Goal: Information Seeking & Learning: Learn about a topic

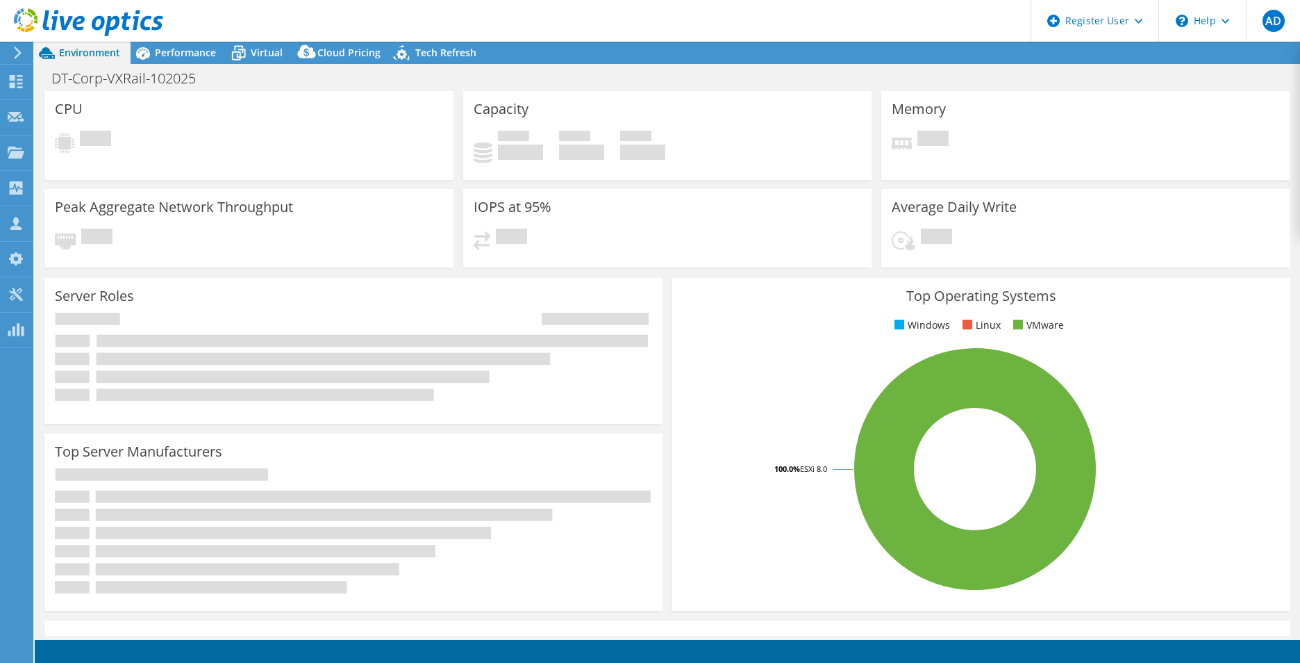
select select "USD"
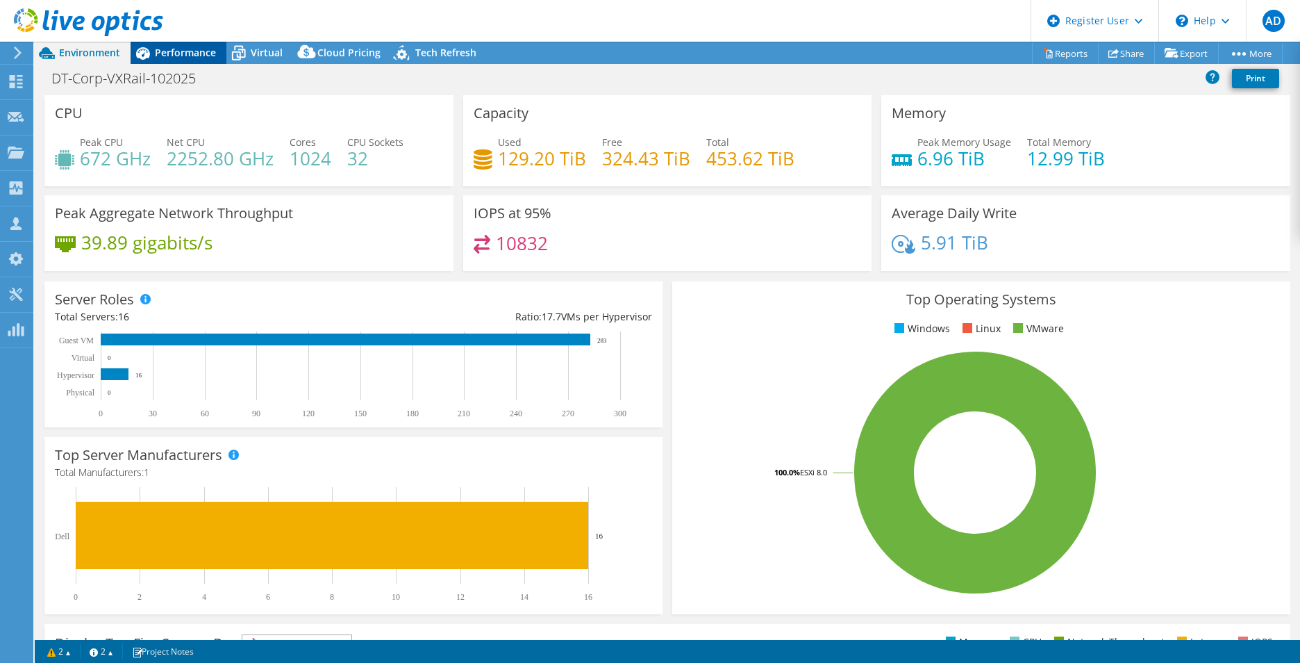
click at [207, 48] on span "Performance" at bounding box center [185, 52] width 61 height 13
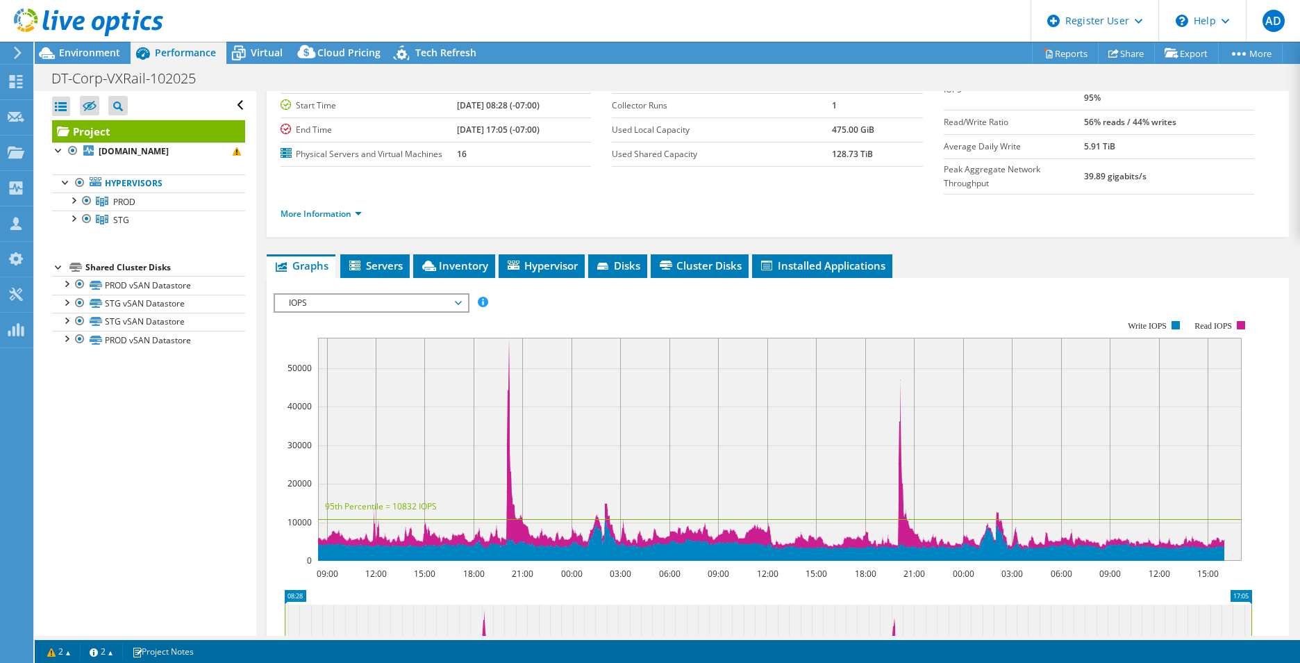
scroll to position [113, 0]
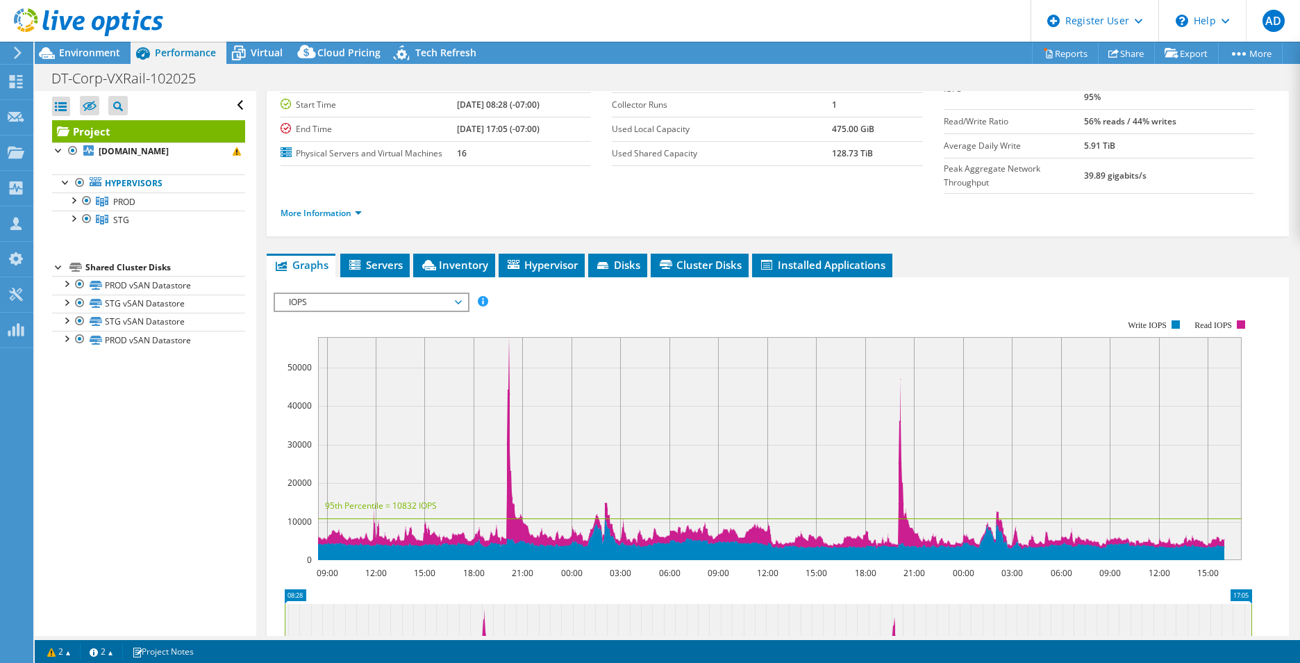
click at [363, 294] on span "IOPS" at bounding box center [371, 302] width 178 height 17
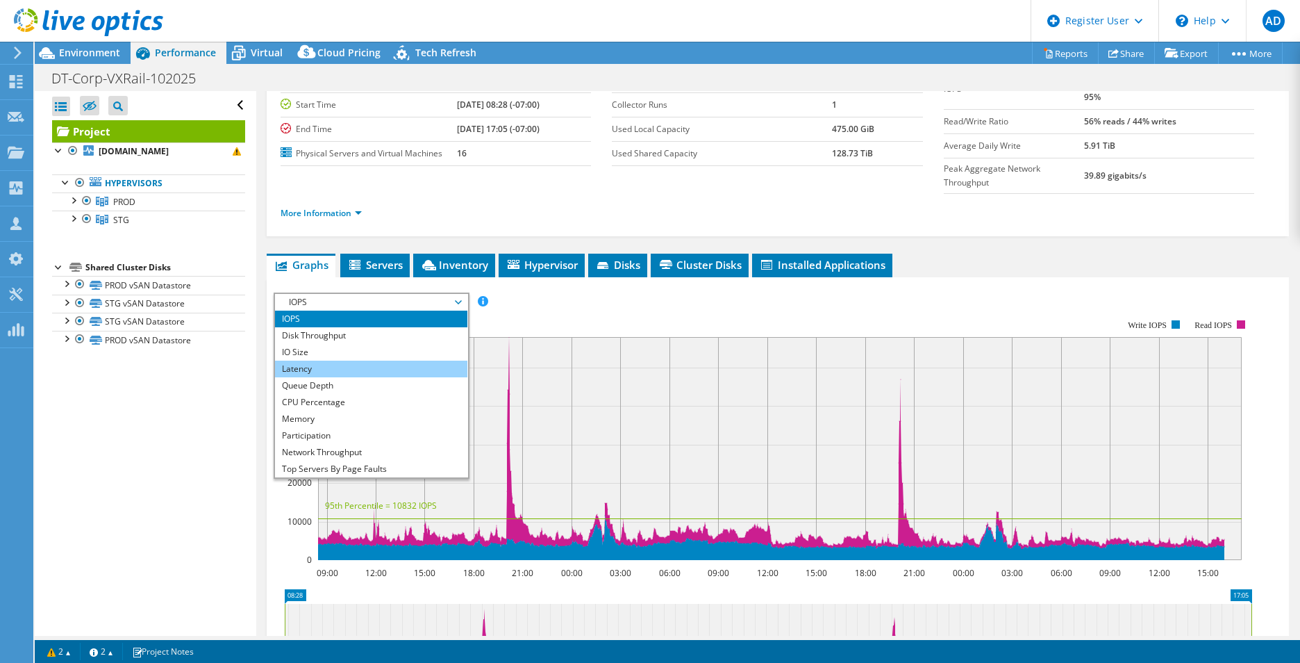
click at [366, 360] on li "Latency" at bounding box center [371, 368] width 192 height 17
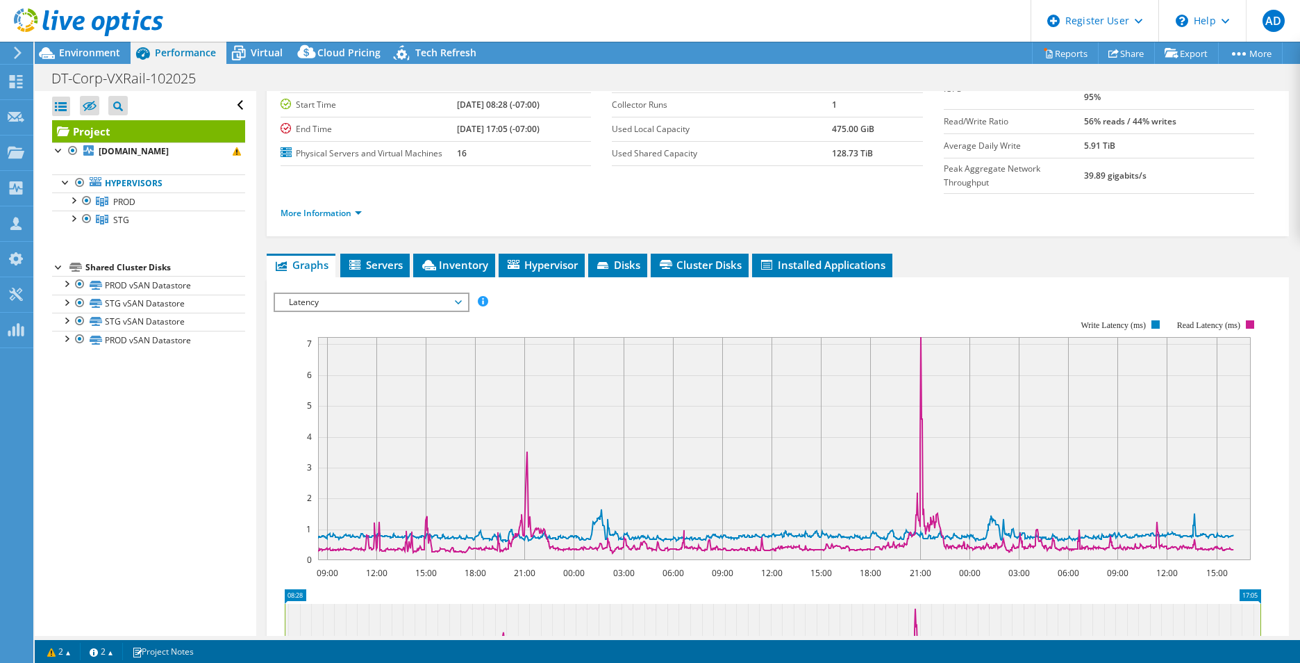
click at [431, 294] on span "Latency" at bounding box center [371, 302] width 178 height 17
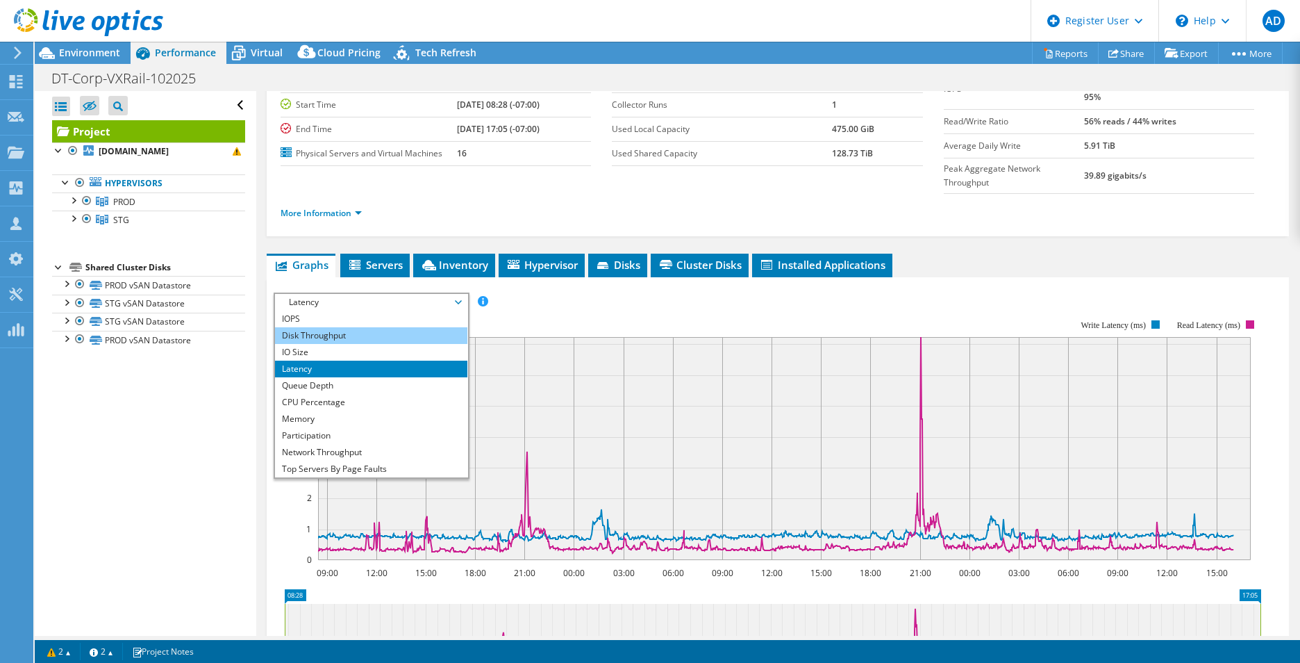
click at [383, 327] on li "Disk Throughput" at bounding box center [371, 335] width 192 height 17
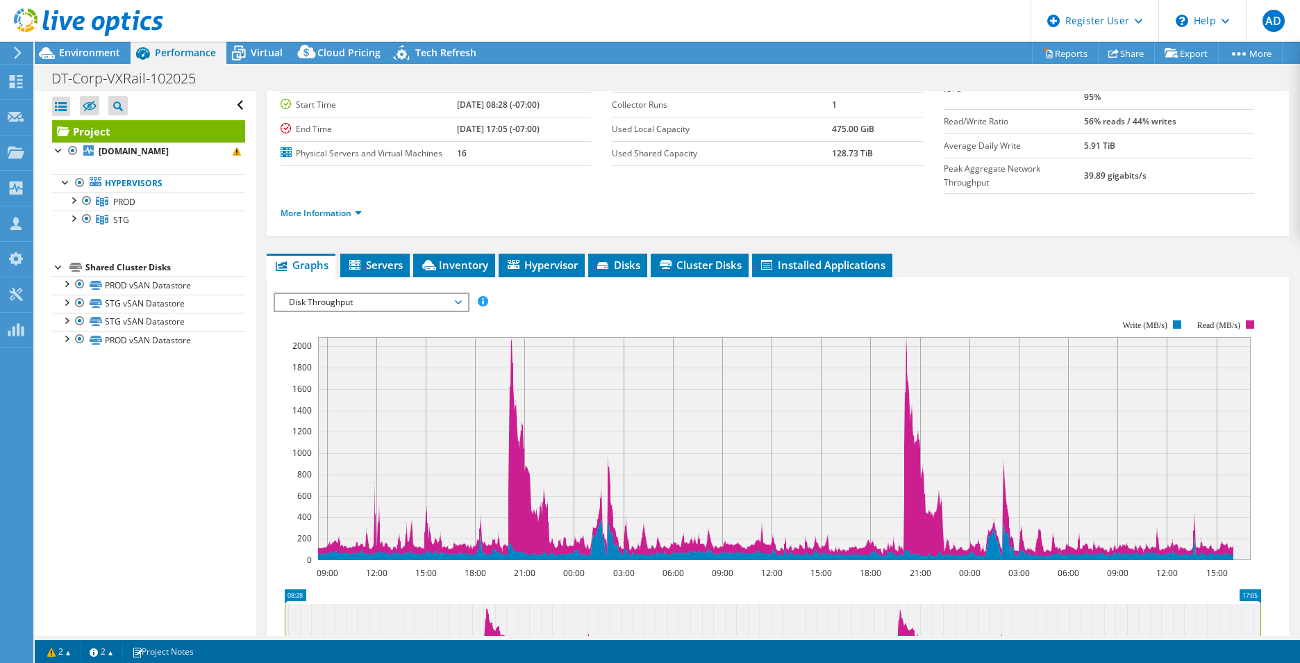
click at [353, 294] on span "Disk Throughput" at bounding box center [371, 302] width 178 height 17
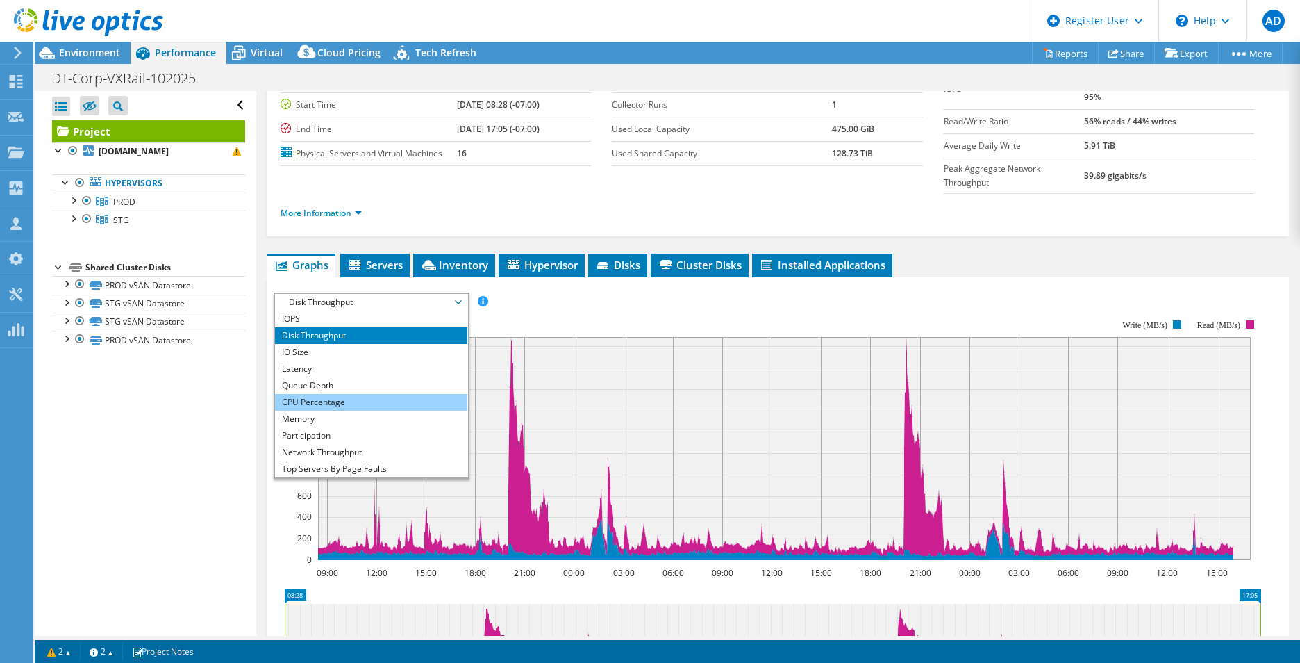
click at [349, 394] on li "CPU Percentage" at bounding box center [371, 402] width 192 height 17
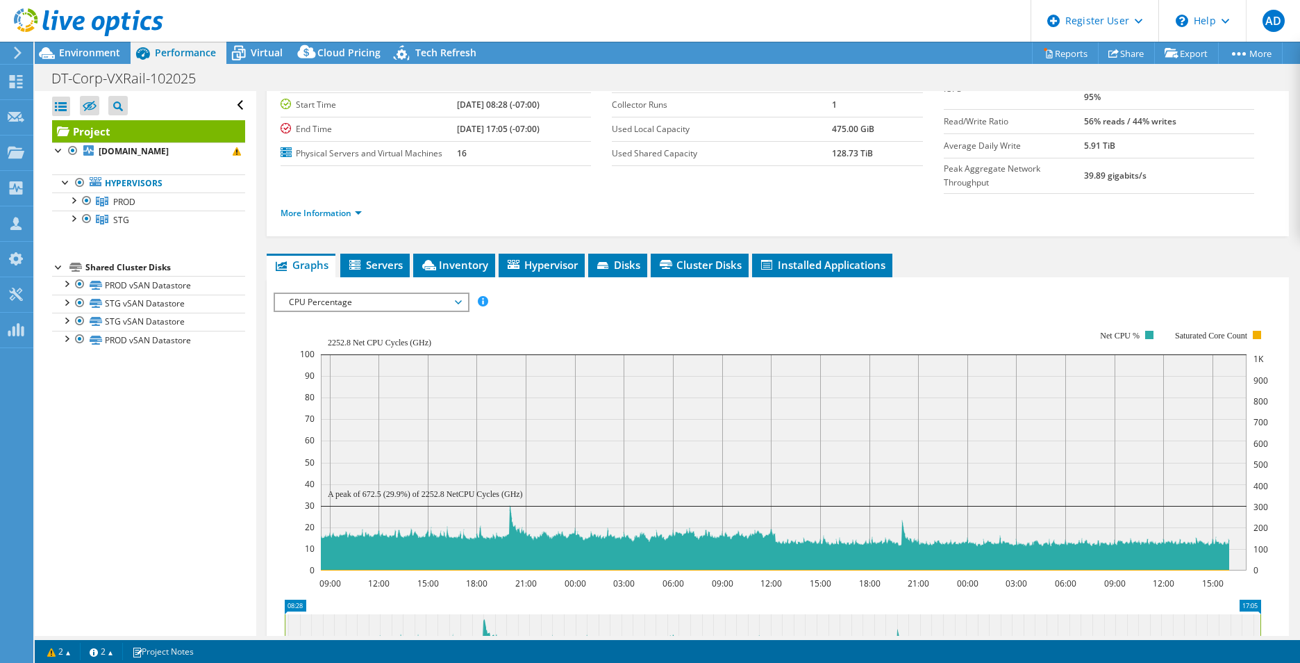
click at [318, 294] on span "CPU Percentage" at bounding box center [371, 302] width 178 height 17
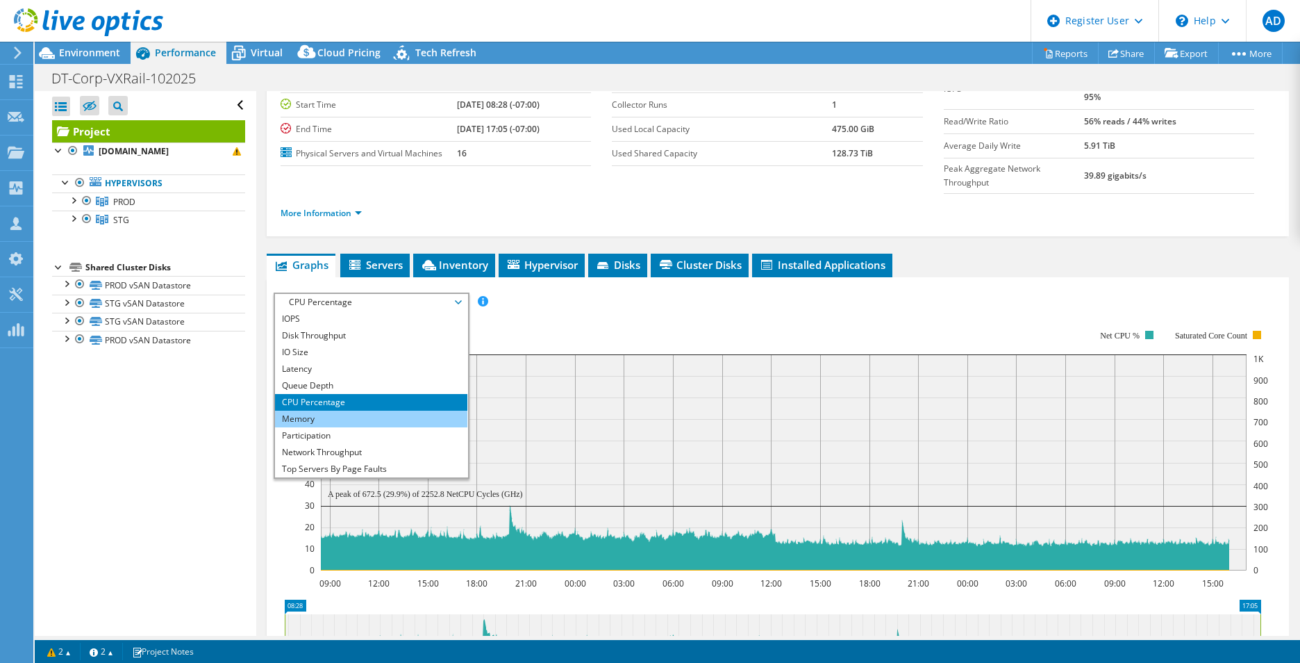
click at [336, 410] on li "Memory" at bounding box center [371, 418] width 192 height 17
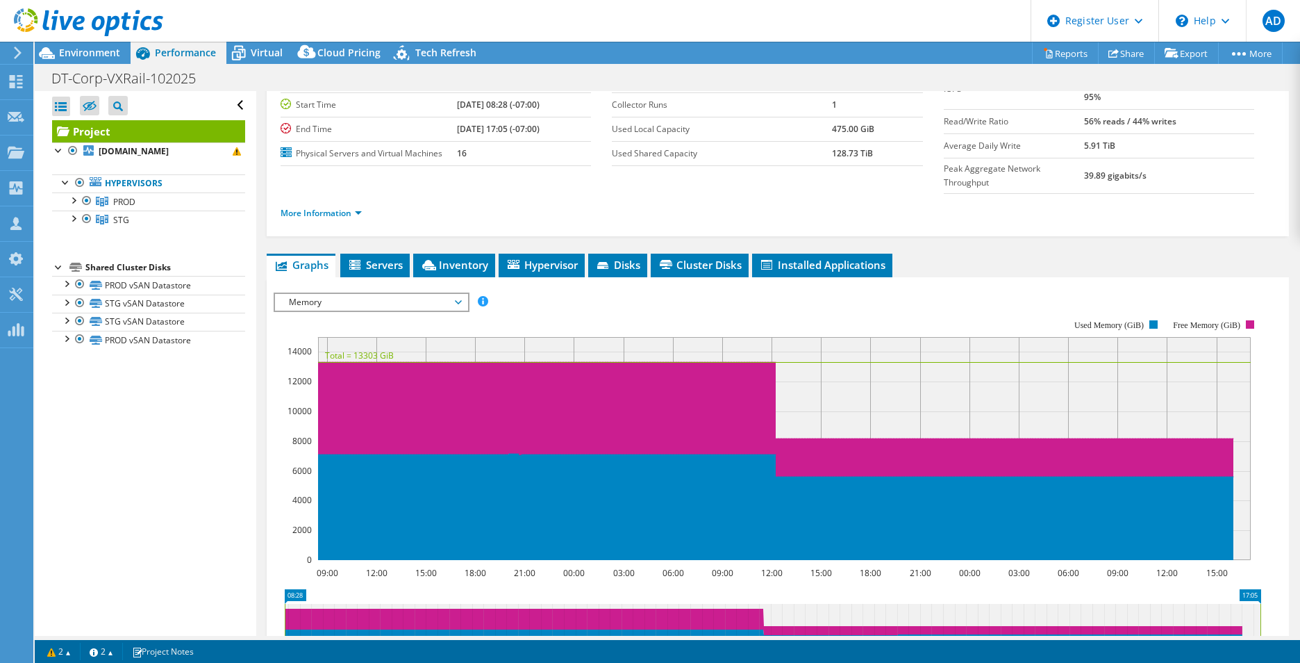
click at [315, 294] on span "Memory" at bounding box center [371, 302] width 178 height 17
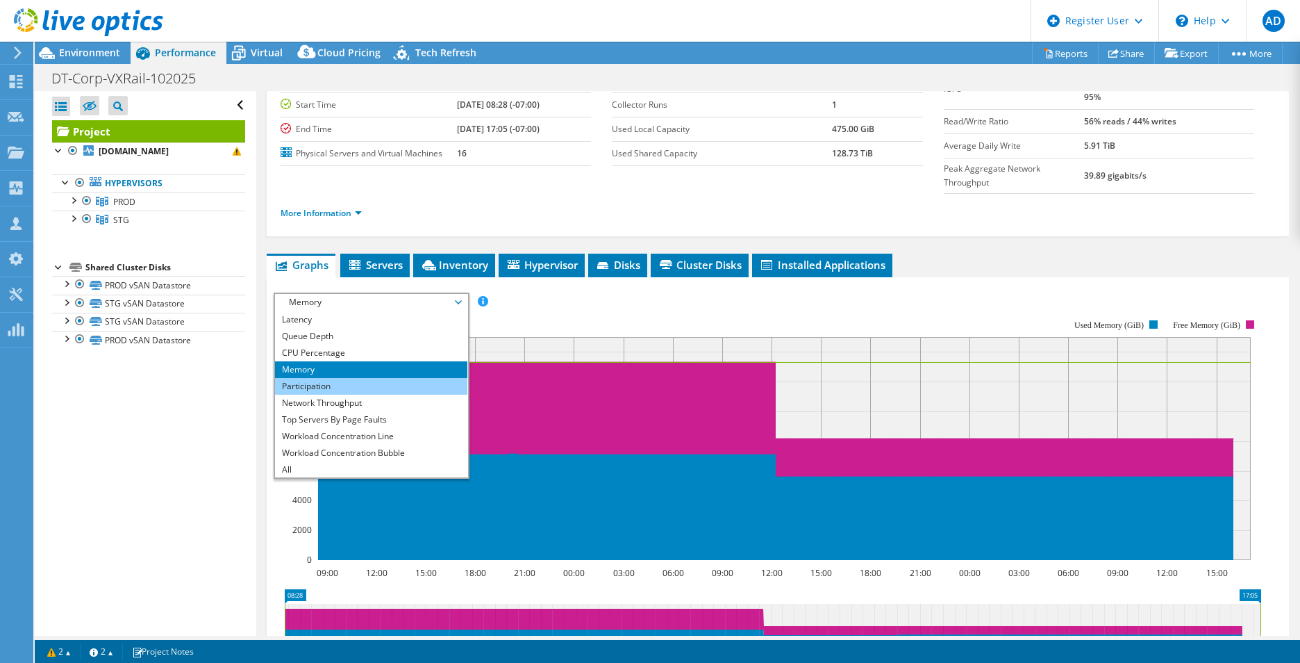
scroll to position [0, 0]
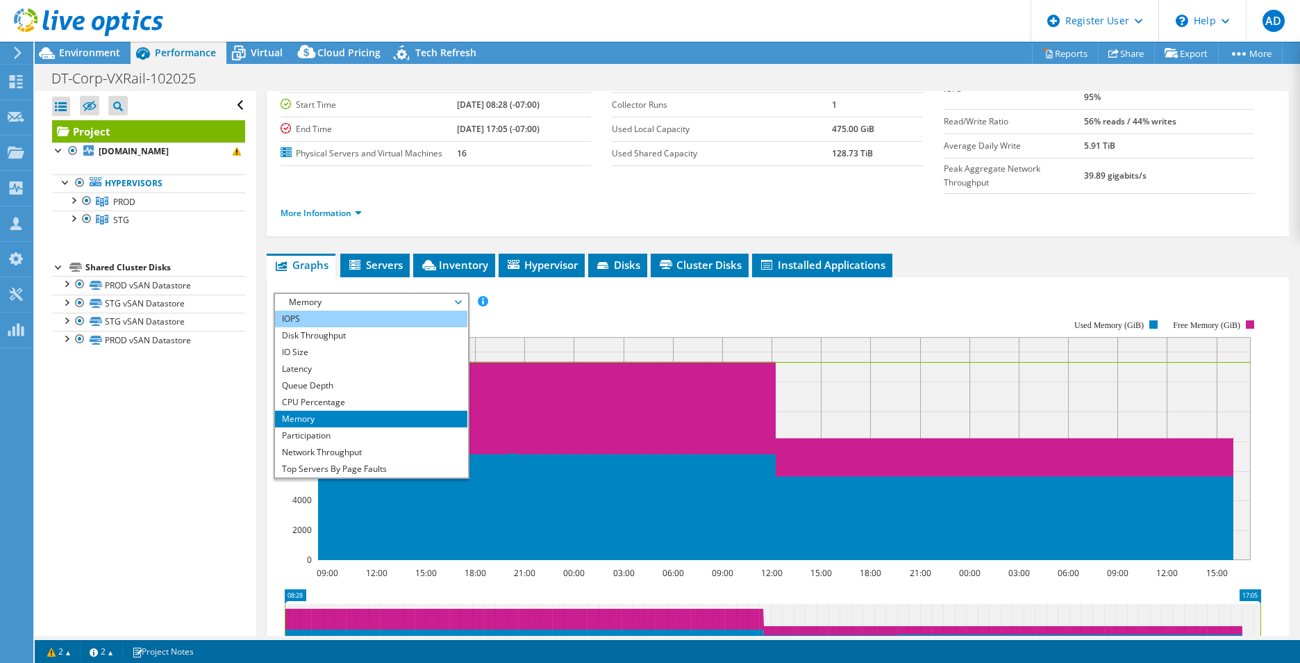
click at [298, 310] on li "IOPS" at bounding box center [371, 318] width 192 height 17
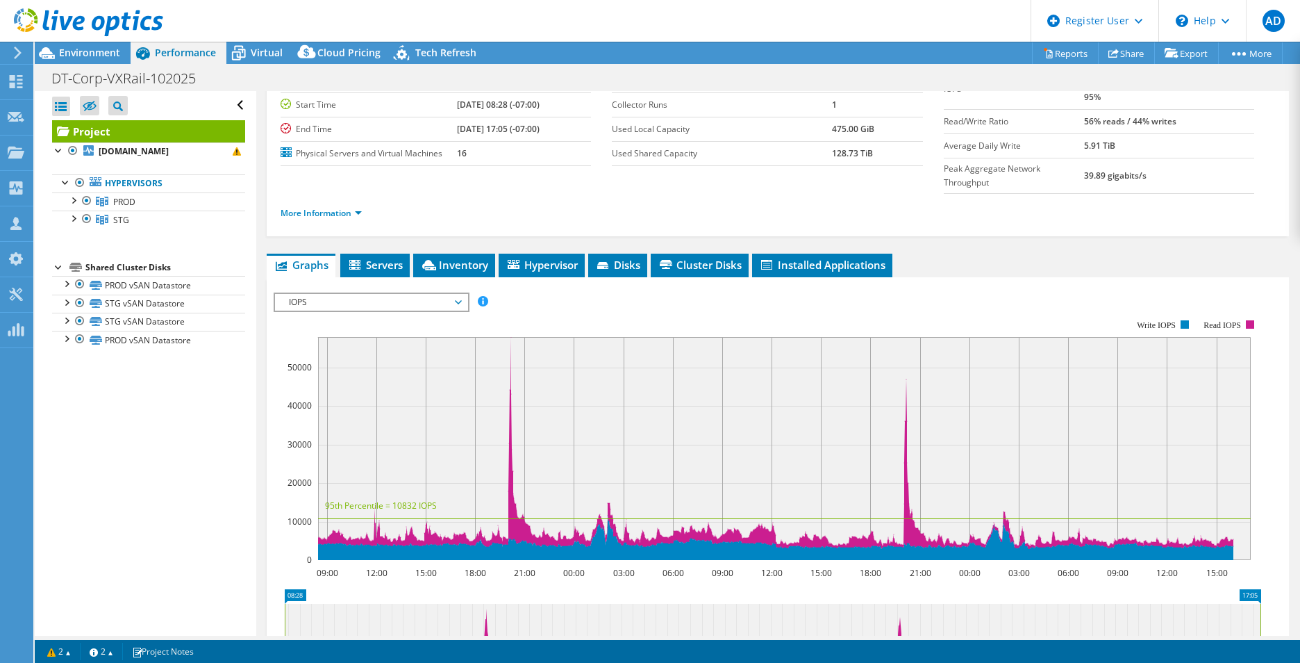
click at [301, 294] on span "IOPS" at bounding box center [371, 302] width 178 height 17
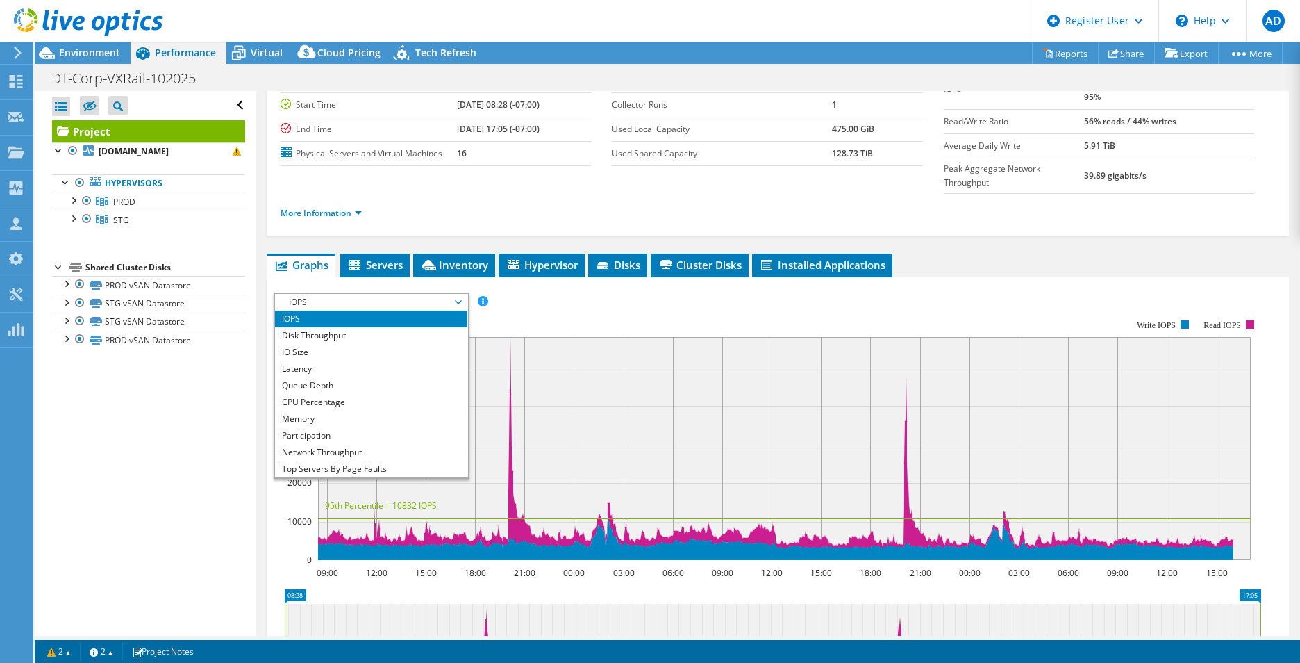
click at [301, 294] on span "IOPS" at bounding box center [371, 302] width 178 height 17
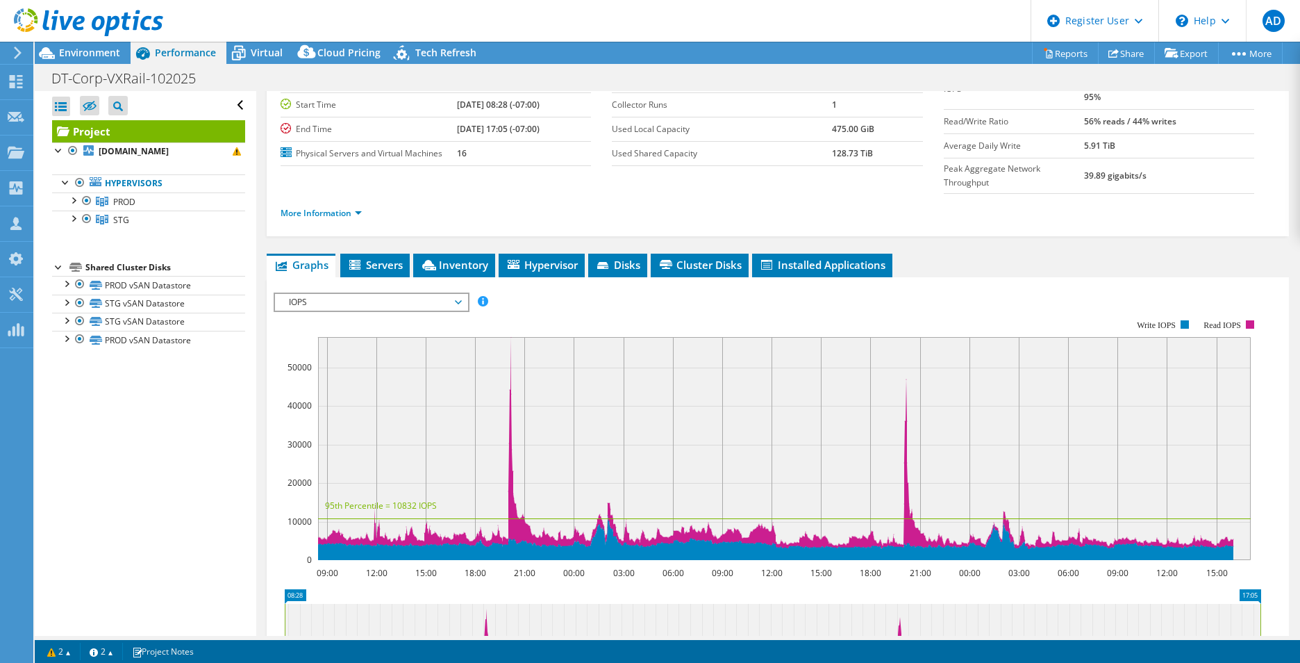
click at [585, 301] on rect at bounding box center [768, 440] width 988 height 278
click at [1160, 253] on ul "Graphs Servers Inventory Hypervisor Disks Cluster Disks Installed Applications" at bounding box center [778, 265] width 1022 height 24
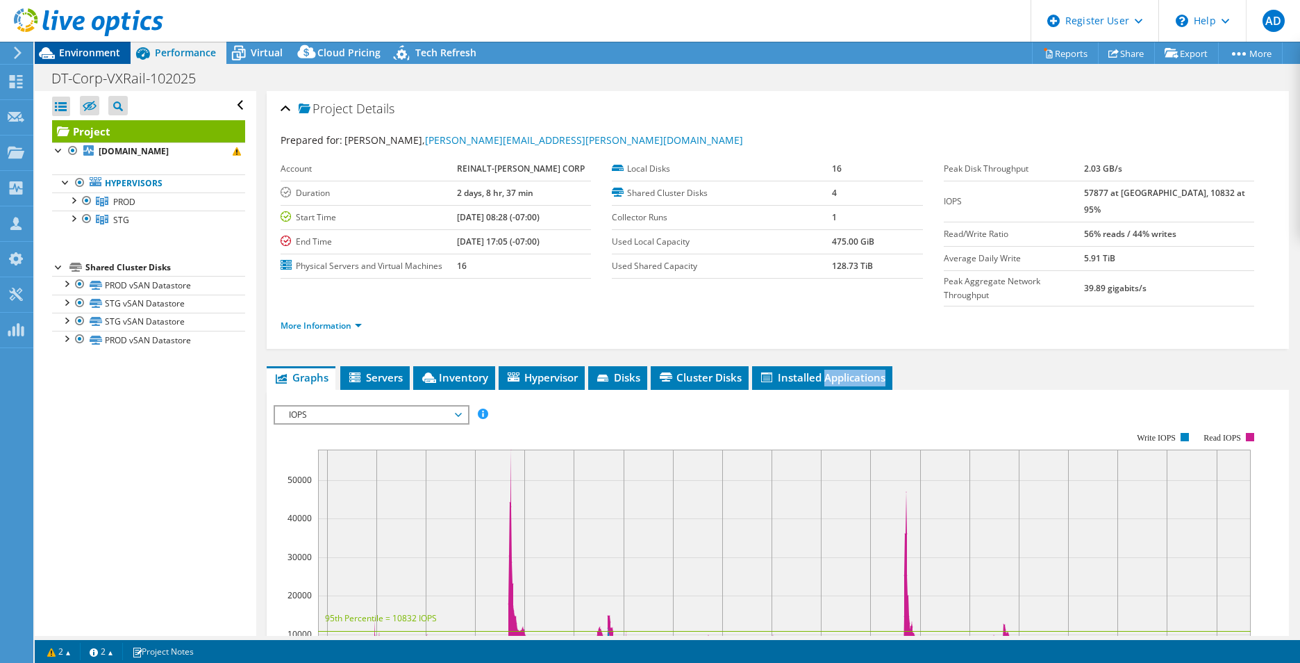
click at [94, 51] on span "Environment" at bounding box center [89, 52] width 61 height 13
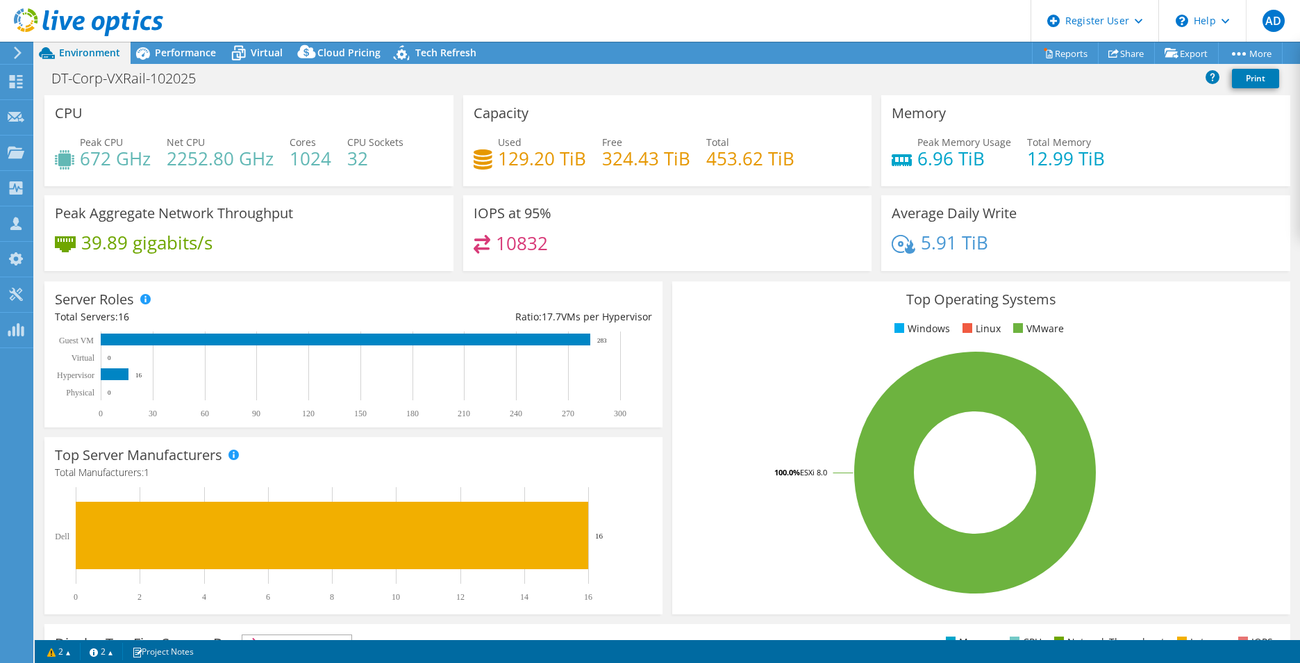
click at [747, 274] on div "IOPS at 95% 10832" at bounding box center [667, 237] width 419 height 85
click at [200, 46] on span "Performance" at bounding box center [185, 52] width 61 height 13
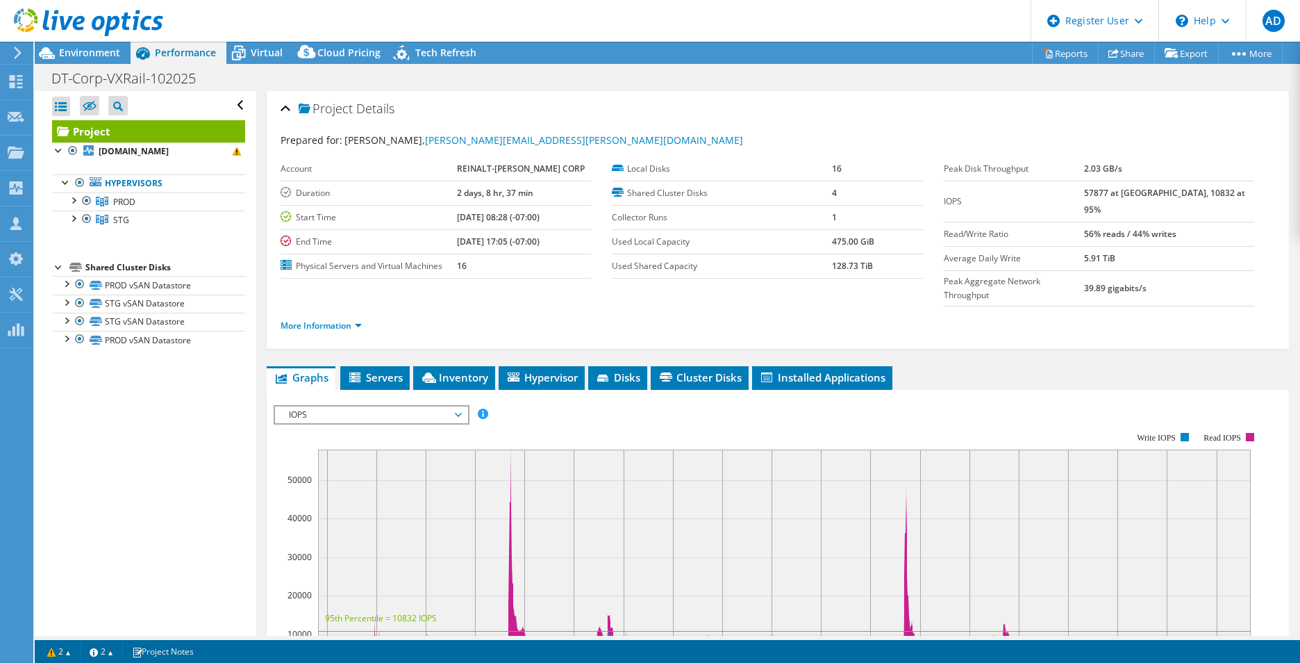
click at [423, 406] on span "IOPS" at bounding box center [371, 414] width 178 height 17
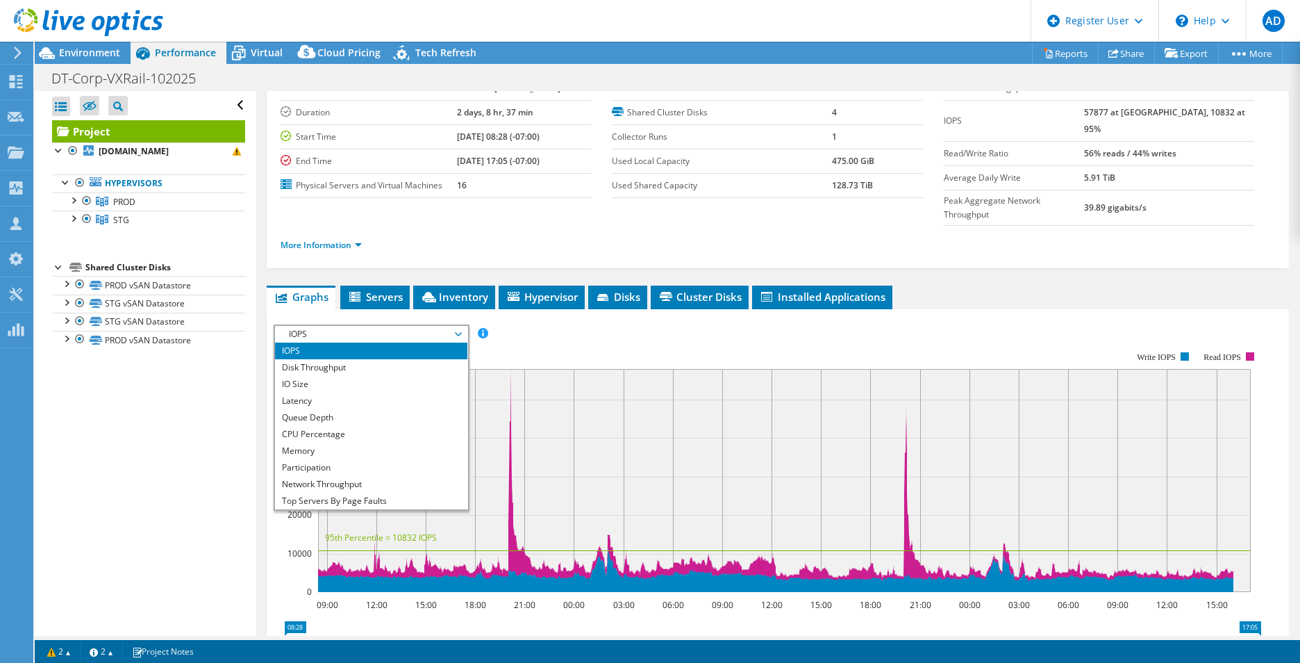
scroll to position [81, 0]
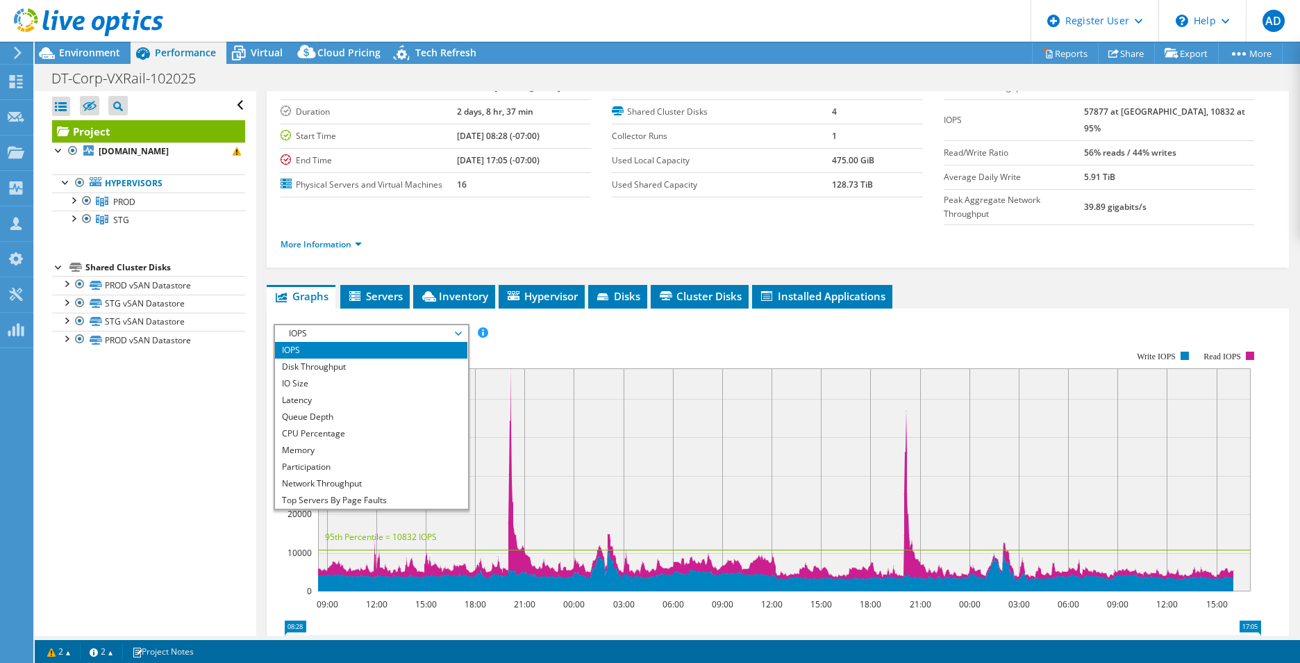
click at [560, 431] on rect at bounding box center [784, 479] width 933 height 223
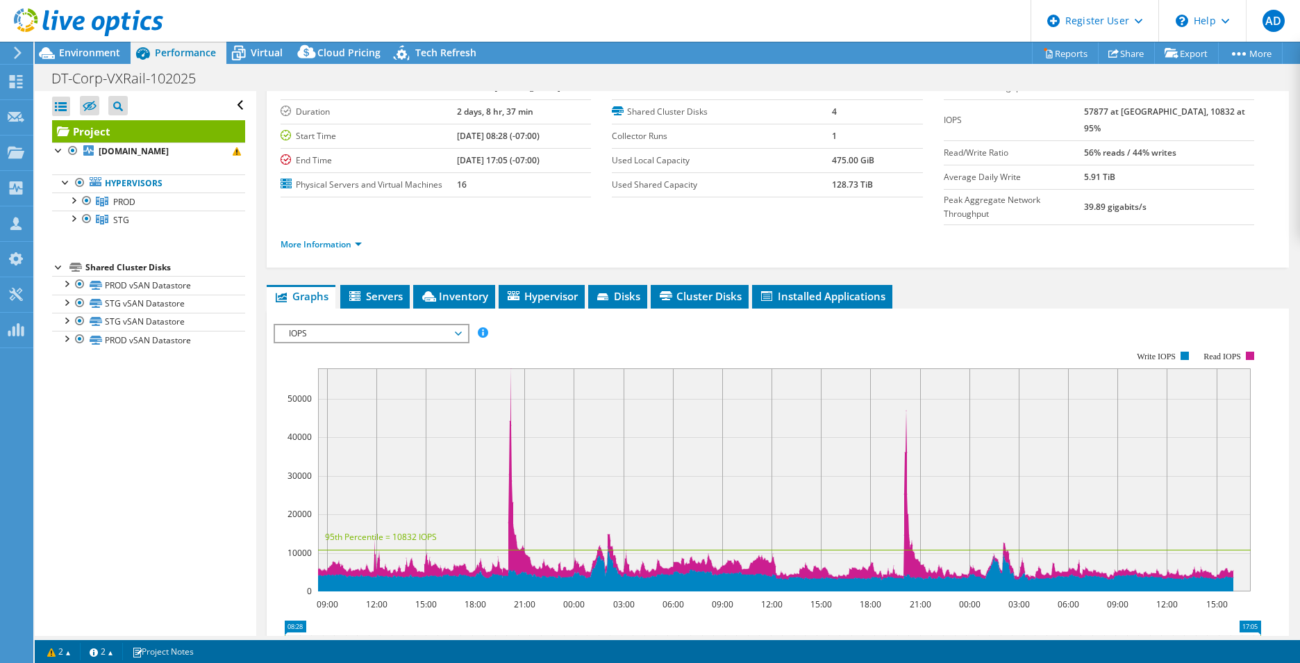
click at [416, 325] on span "IOPS" at bounding box center [371, 333] width 178 height 17
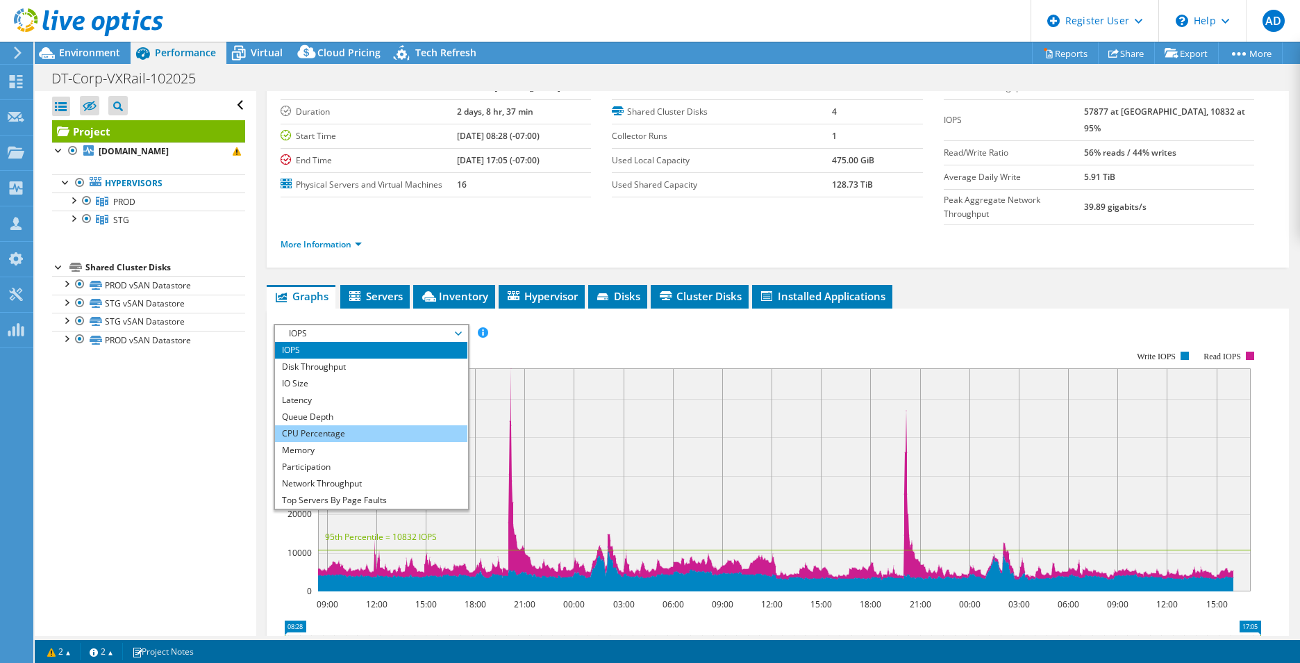
click at [388, 425] on li "CPU Percentage" at bounding box center [371, 433] width 192 height 17
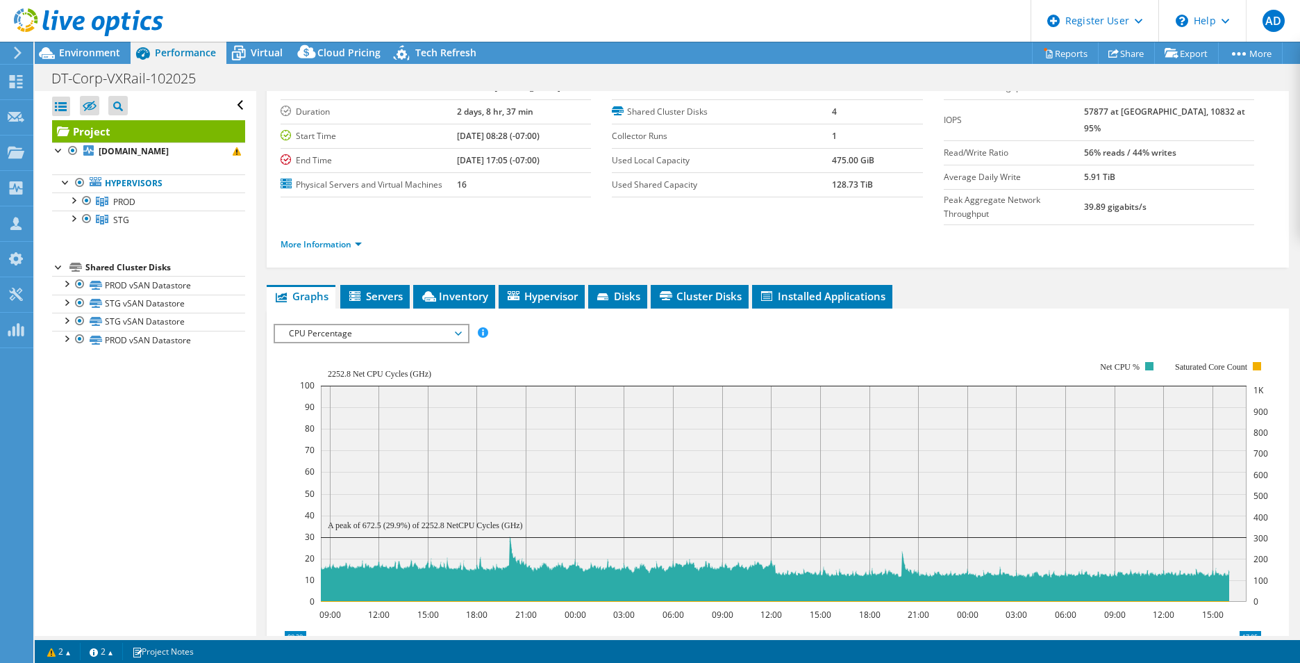
click at [408, 325] on span "CPU Percentage" at bounding box center [371, 333] width 178 height 17
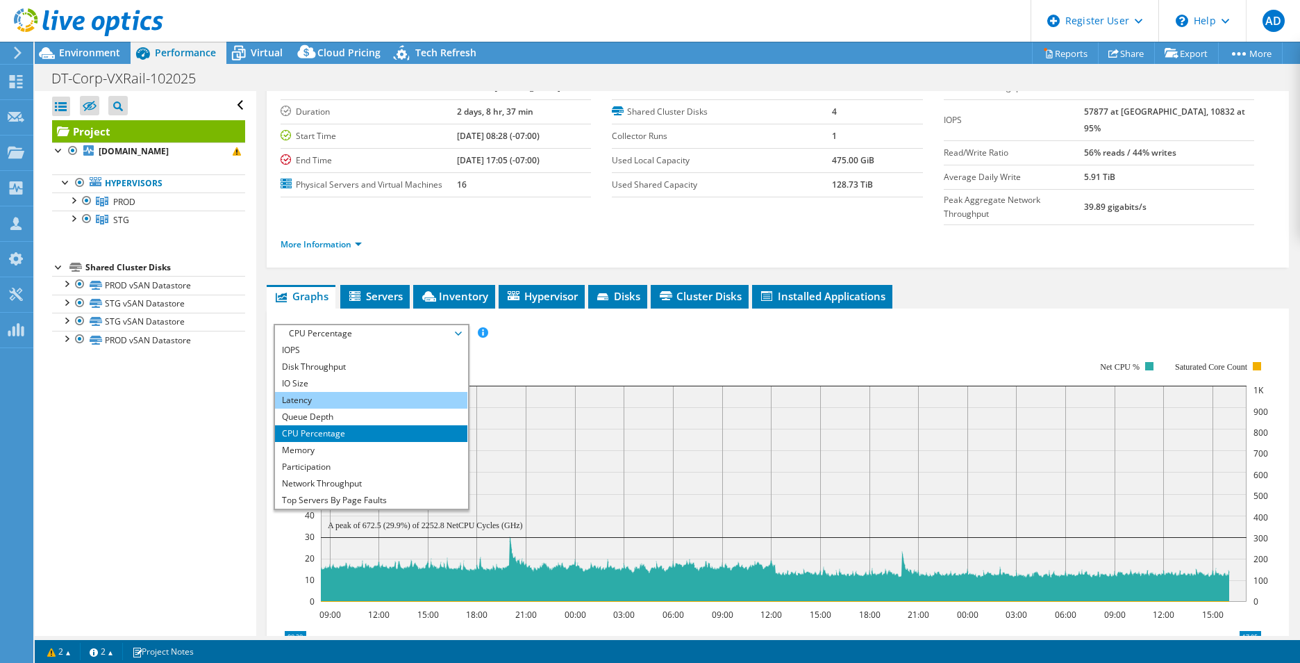
click at [353, 392] on li "Latency" at bounding box center [371, 400] width 192 height 17
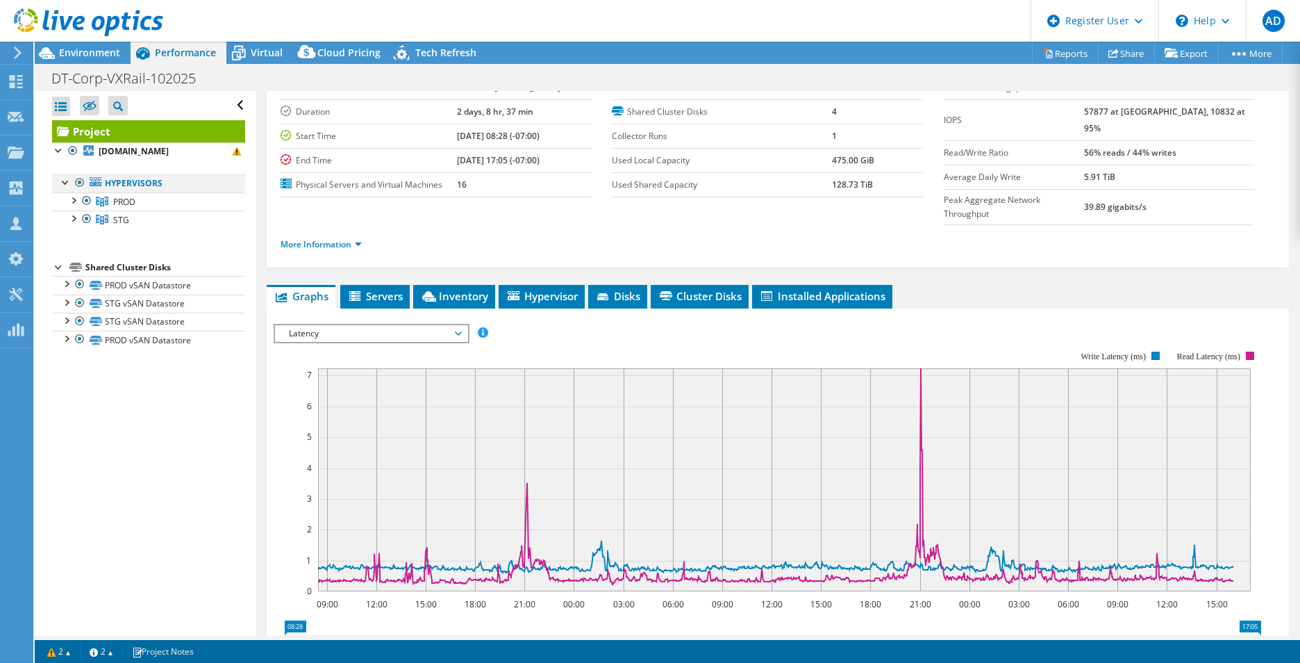
click at [65, 178] on div at bounding box center [66, 181] width 14 height 14
click at [76, 199] on div at bounding box center [73, 199] width 14 height 14
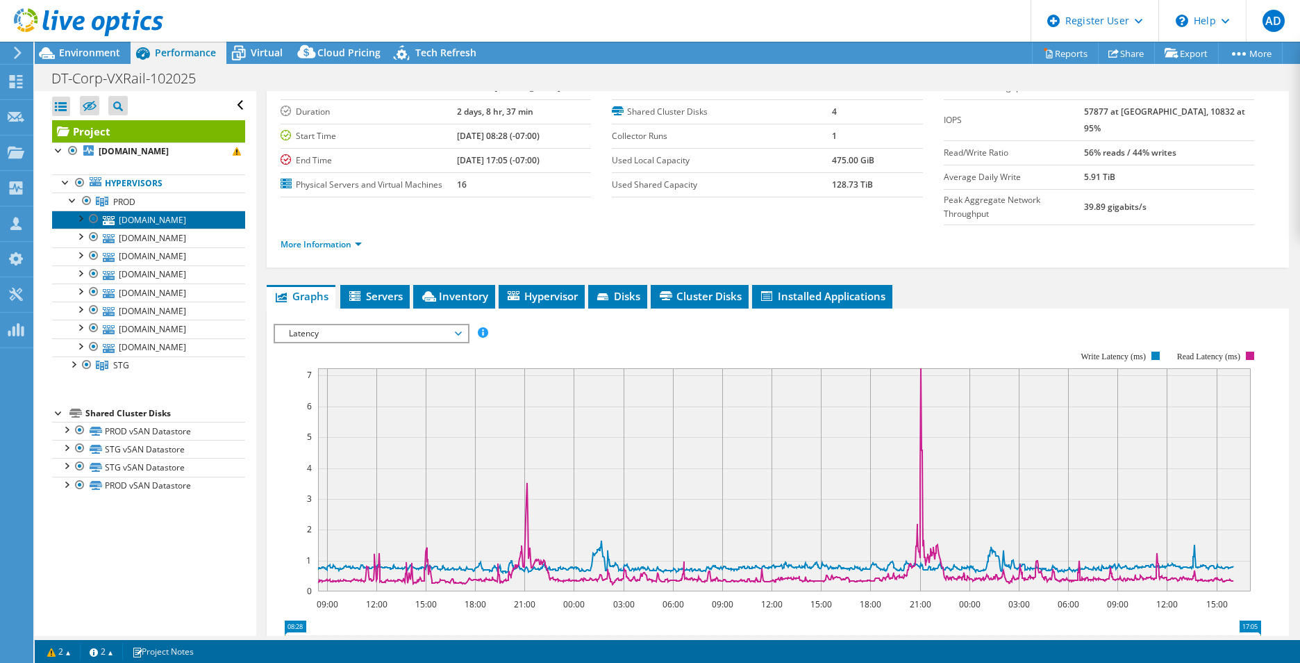
click at [158, 224] on link "[DOMAIN_NAME]" at bounding box center [148, 219] width 193 height 18
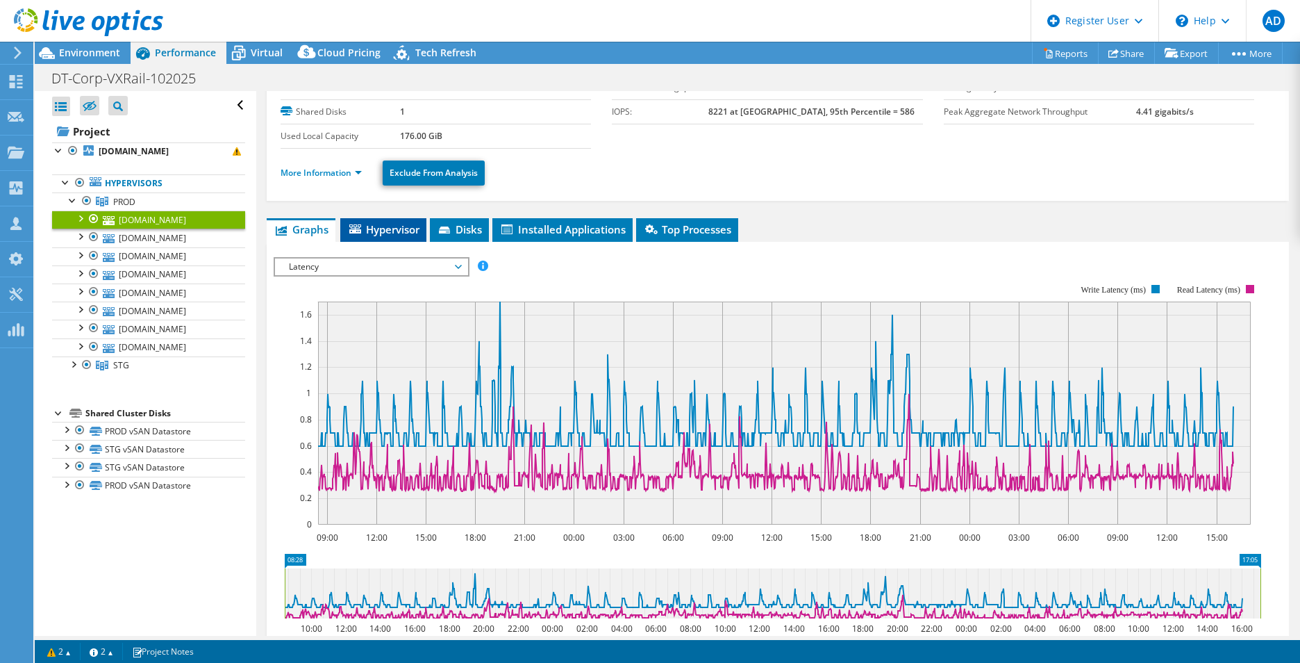
click at [368, 275] on div "Latency IOPS Disk Throughput IO Size Latency Queue Depth CPU Percentage Memory …" at bounding box center [372, 266] width 196 height 19
drag, startPoint x: 368, startPoint y: 275, endPoint x: 368, endPoint y: 257, distance: 18.1
click at [368, 257] on div "Latency IOPS Disk Throughput IO Size Latency Queue Depth CPU Percentage Memory …" at bounding box center [372, 266] width 196 height 19
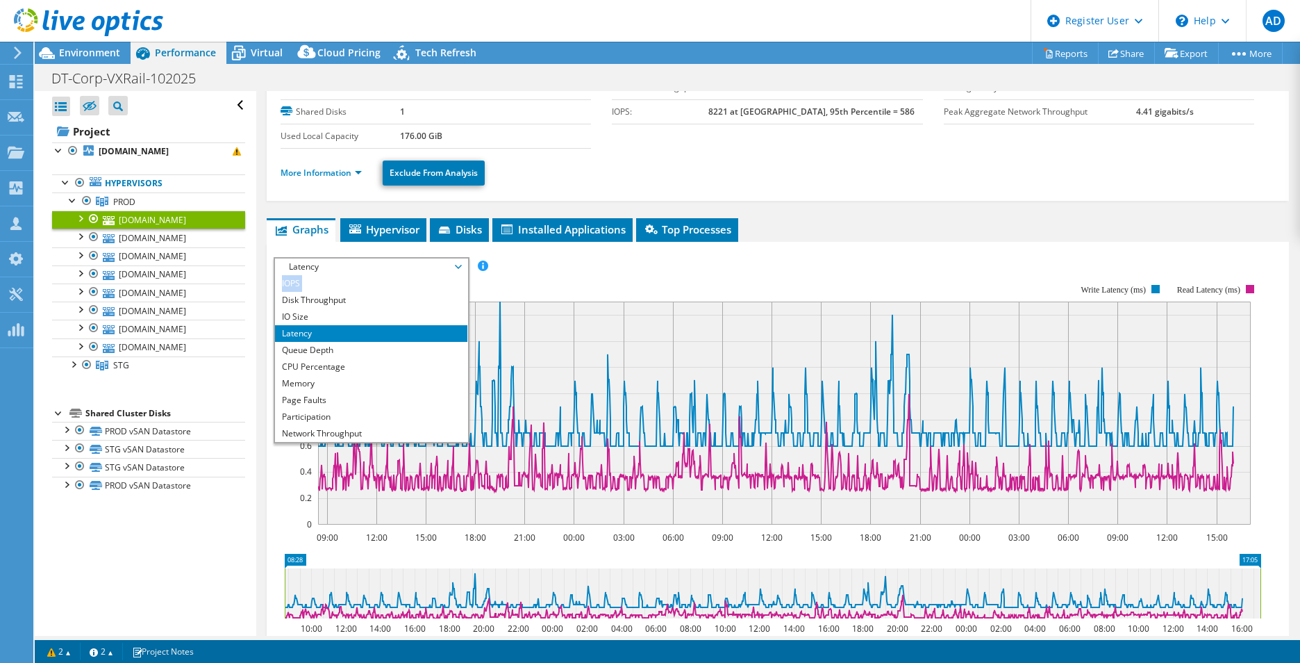
drag, startPoint x: 368, startPoint y: 257, endPoint x: 354, endPoint y: 238, distance: 23.9
click at [354, 238] on li "Hypervisor" at bounding box center [383, 230] width 86 height 24
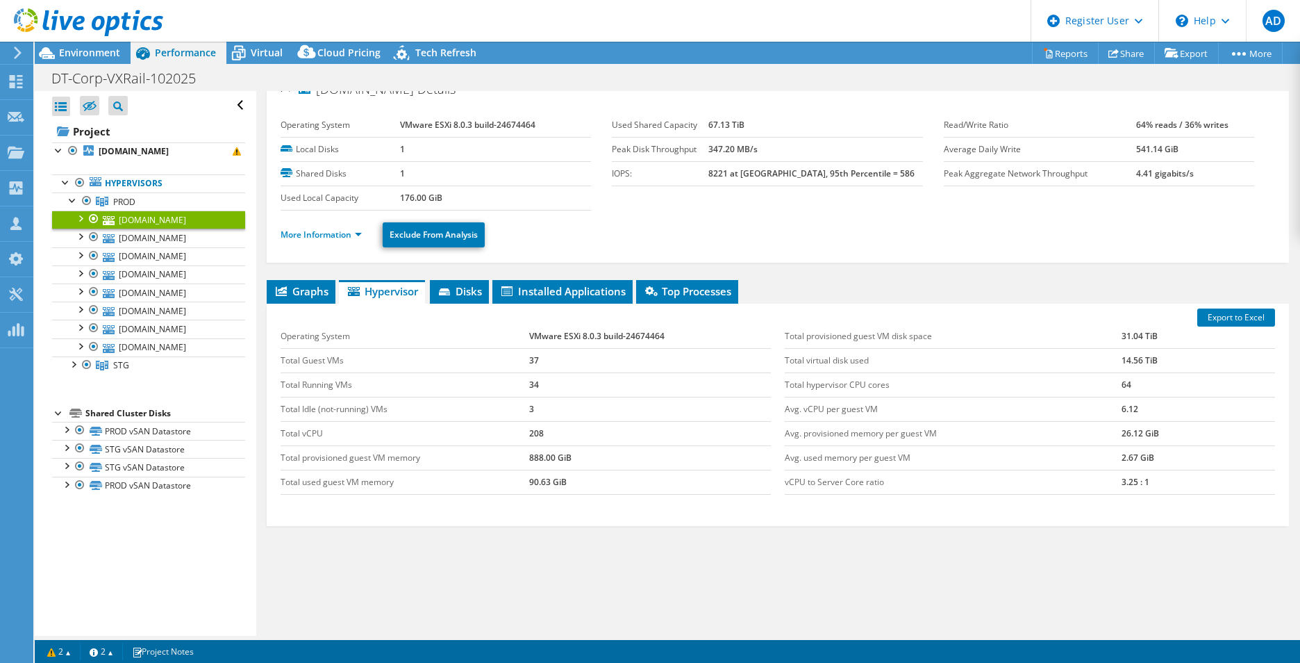
scroll to position [23, 0]
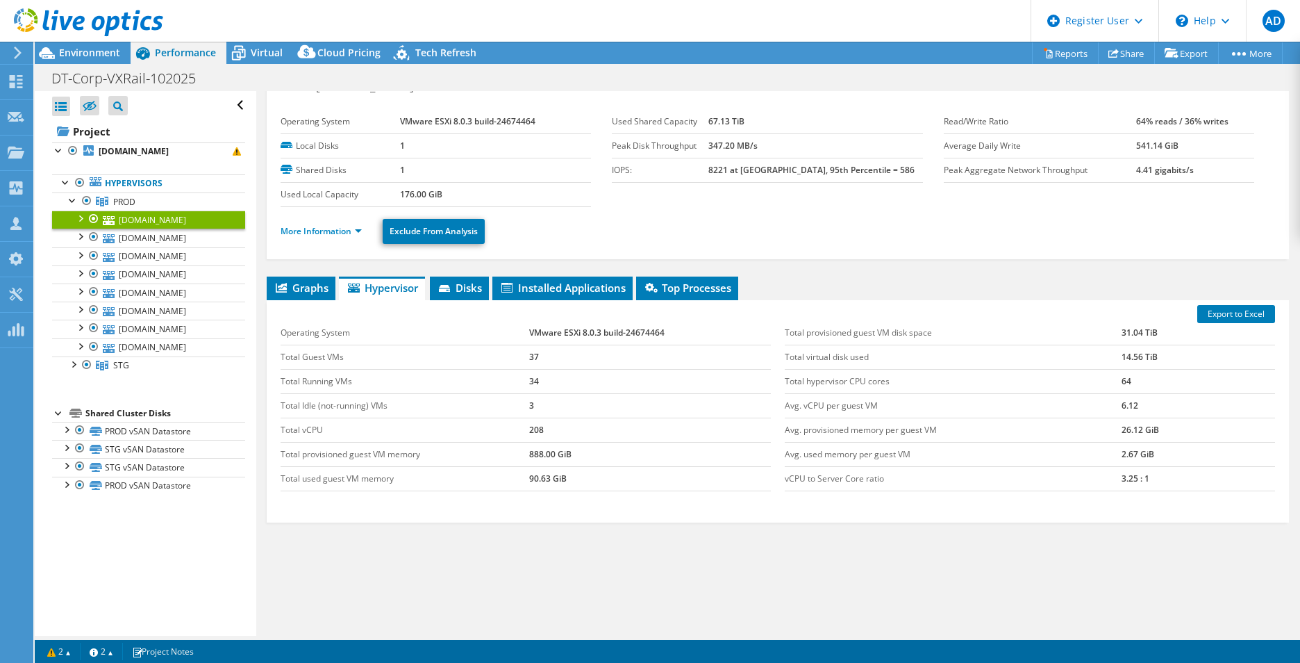
click at [882, 524] on div "Graphs Servers Inventory Hypervisor Disks Cluster Disks Installed Applications …" at bounding box center [778, 449] width 1022 height 347
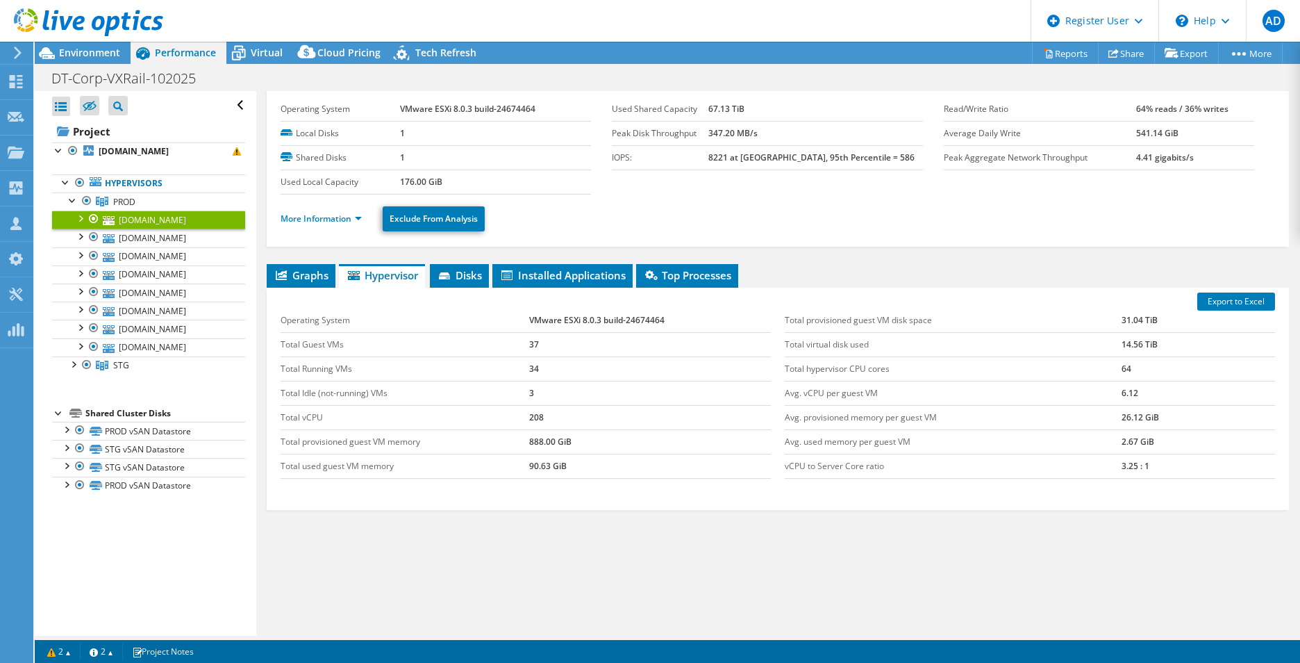
scroll to position [35, 0]
click at [72, 201] on div at bounding box center [73, 199] width 14 height 14
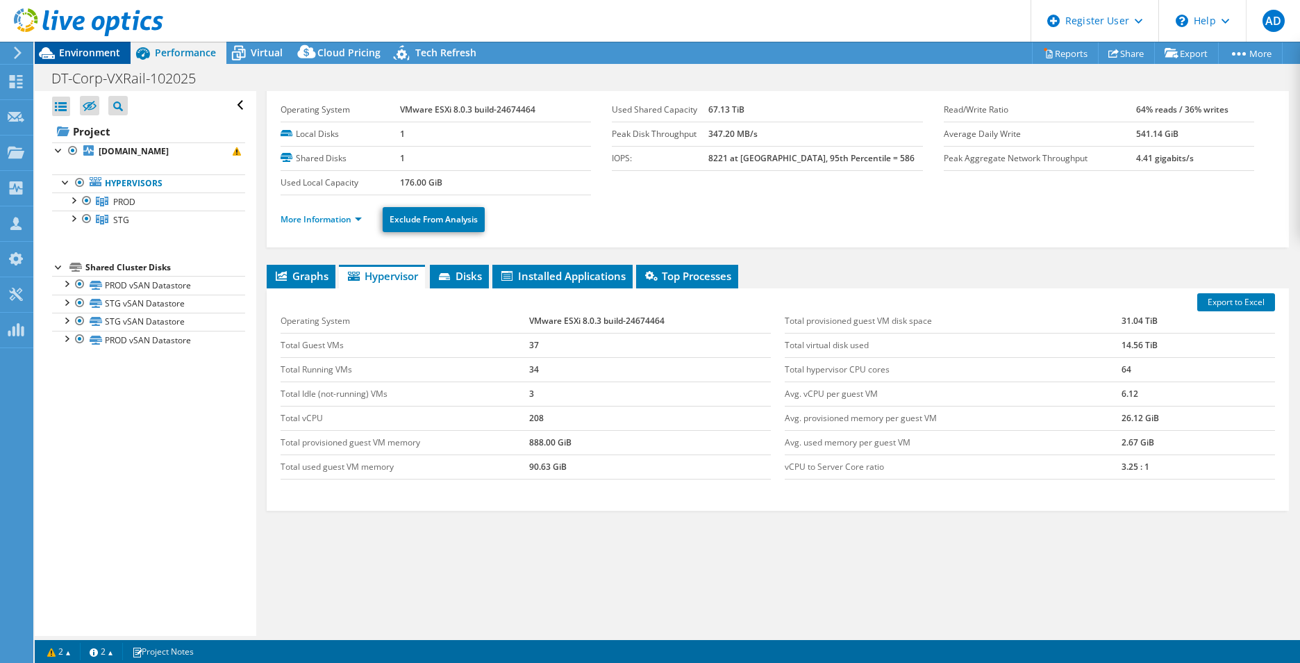
click at [78, 60] on div "Environment" at bounding box center [83, 53] width 96 height 22
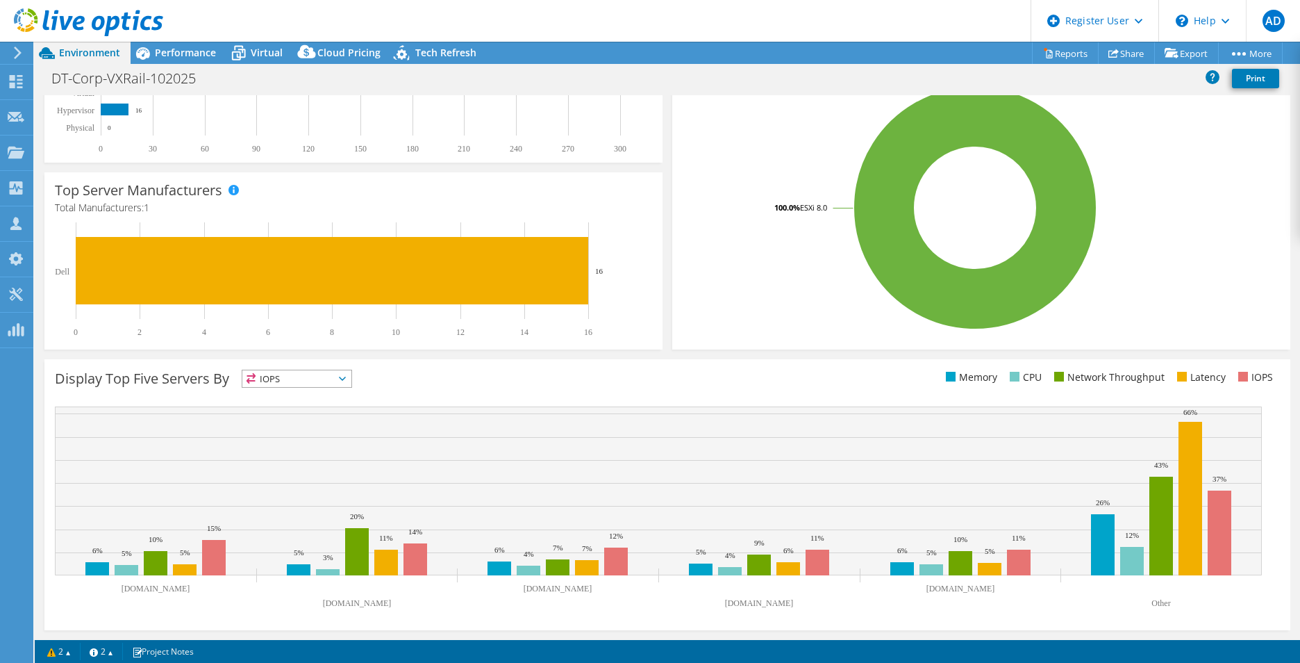
scroll to position [0, 0]
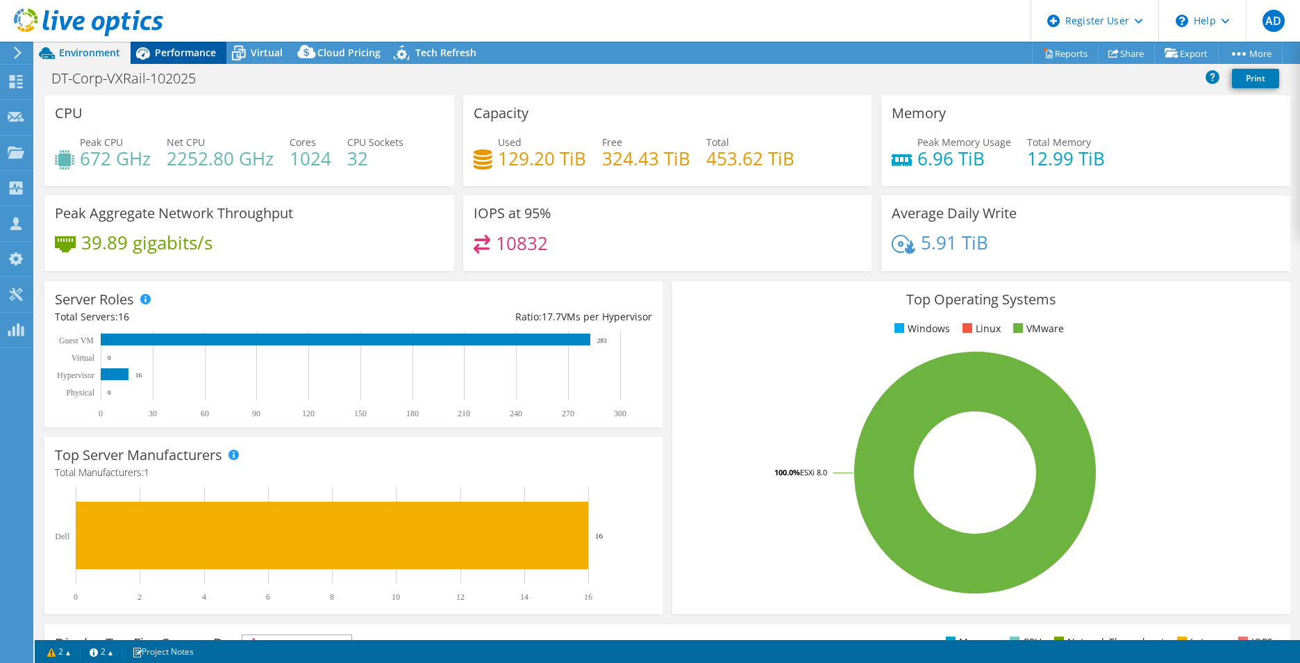
click at [213, 52] on span "Performance" at bounding box center [185, 52] width 61 height 13
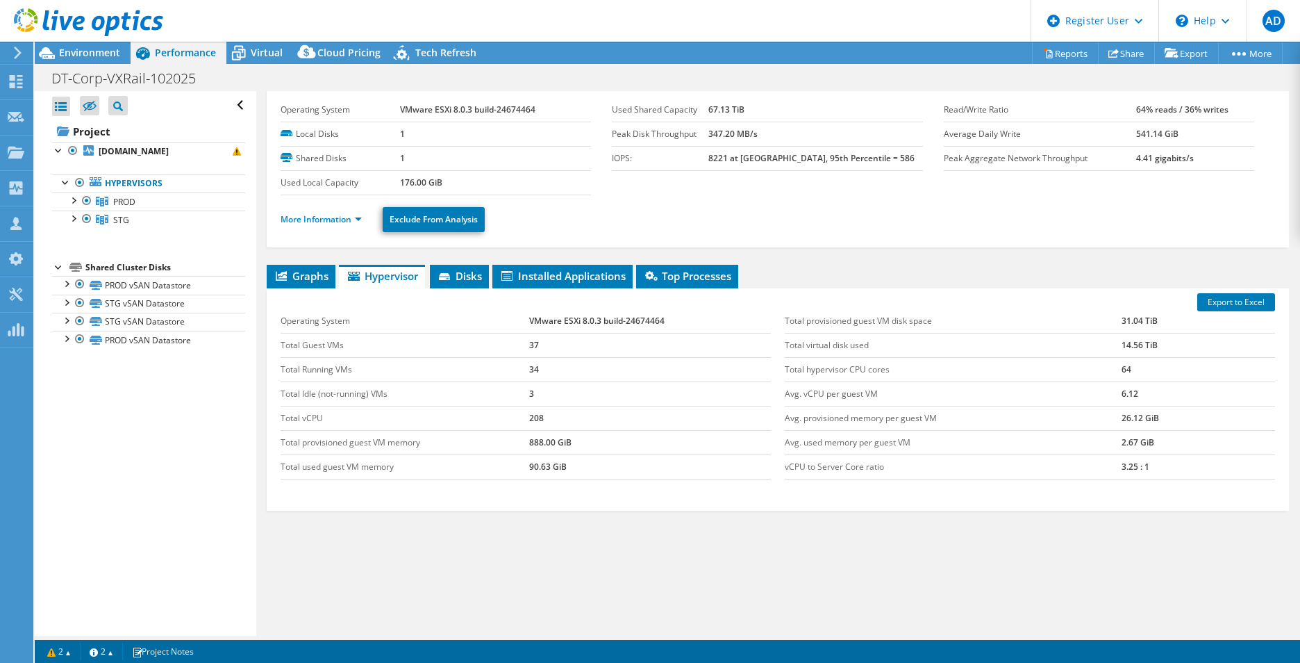
click at [523, 213] on ul "More Information Exclude From Analysis" at bounding box center [778, 217] width 994 height 28
click at [103, 47] on span "Environment" at bounding box center [89, 52] width 61 height 13
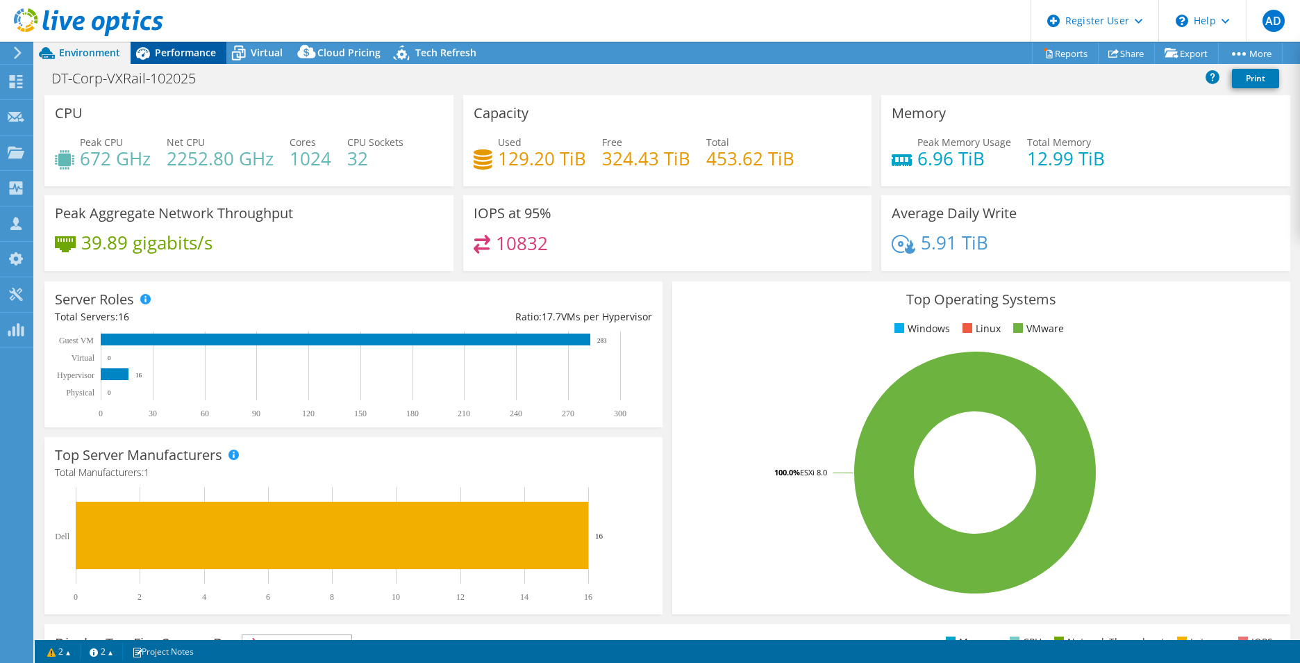
click at [185, 53] on span "Performance" at bounding box center [185, 52] width 61 height 13
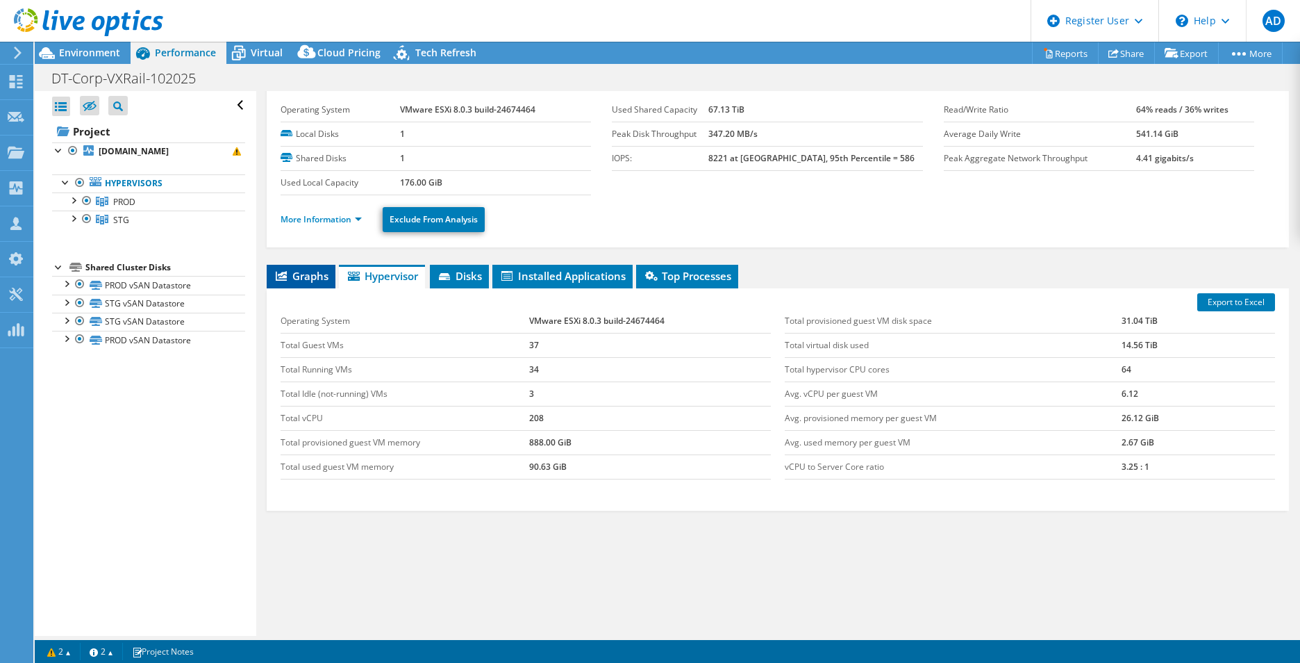
click at [314, 274] on span "Graphs" at bounding box center [301, 276] width 55 height 14
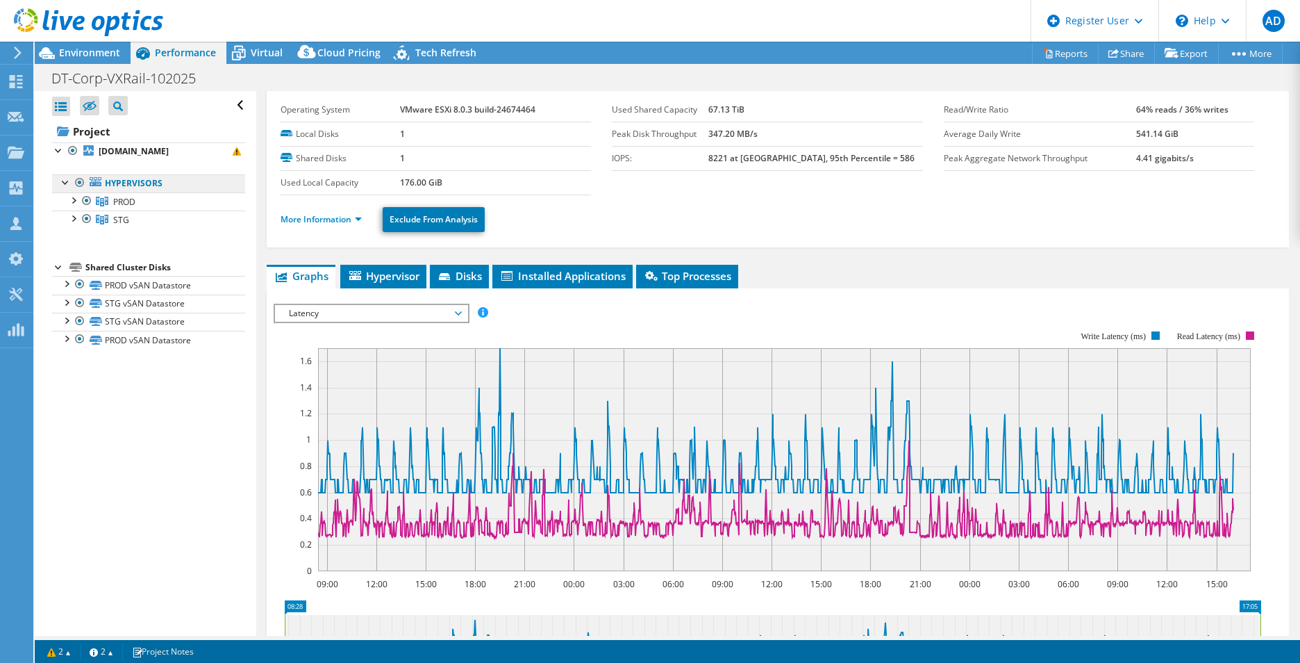
click at [128, 179] on link "Hypervisors" at bounding box center [148, 183] width 193 height 18
click at [115, 140] on link "Project" at bounding box center [148, 131] width 193 height 22
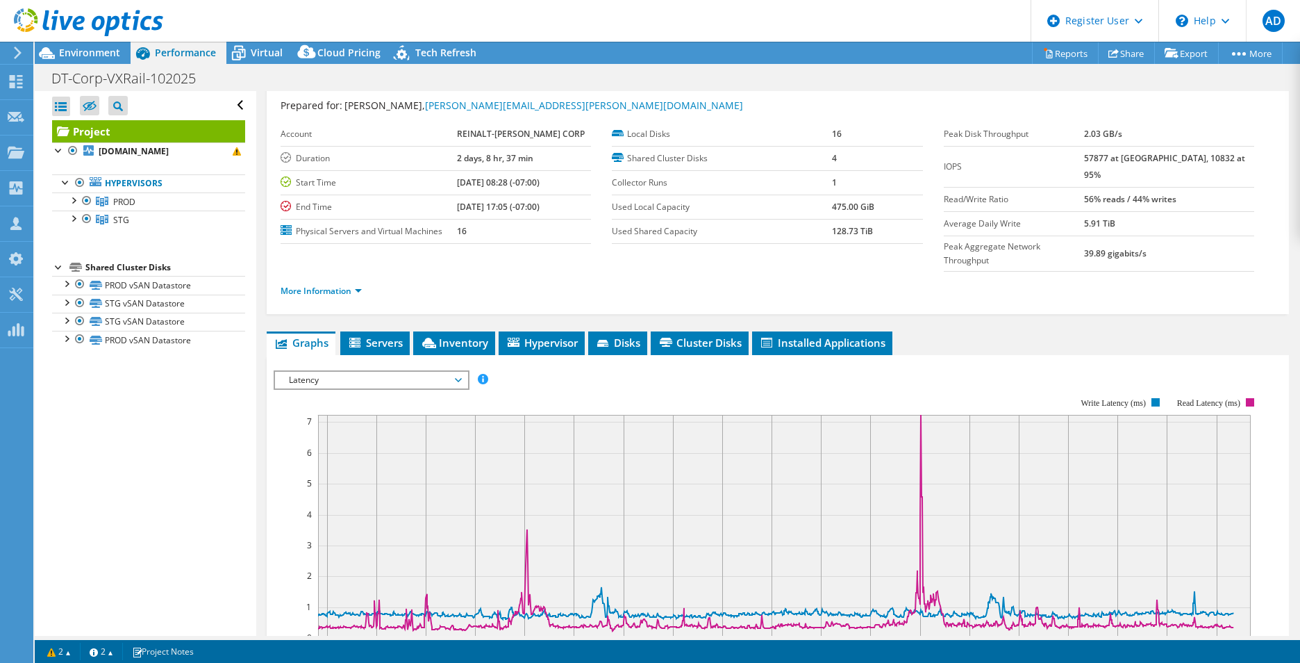
click at [397, 372] on span "Latency" at bounding box center [371, 380] width 178 height 17
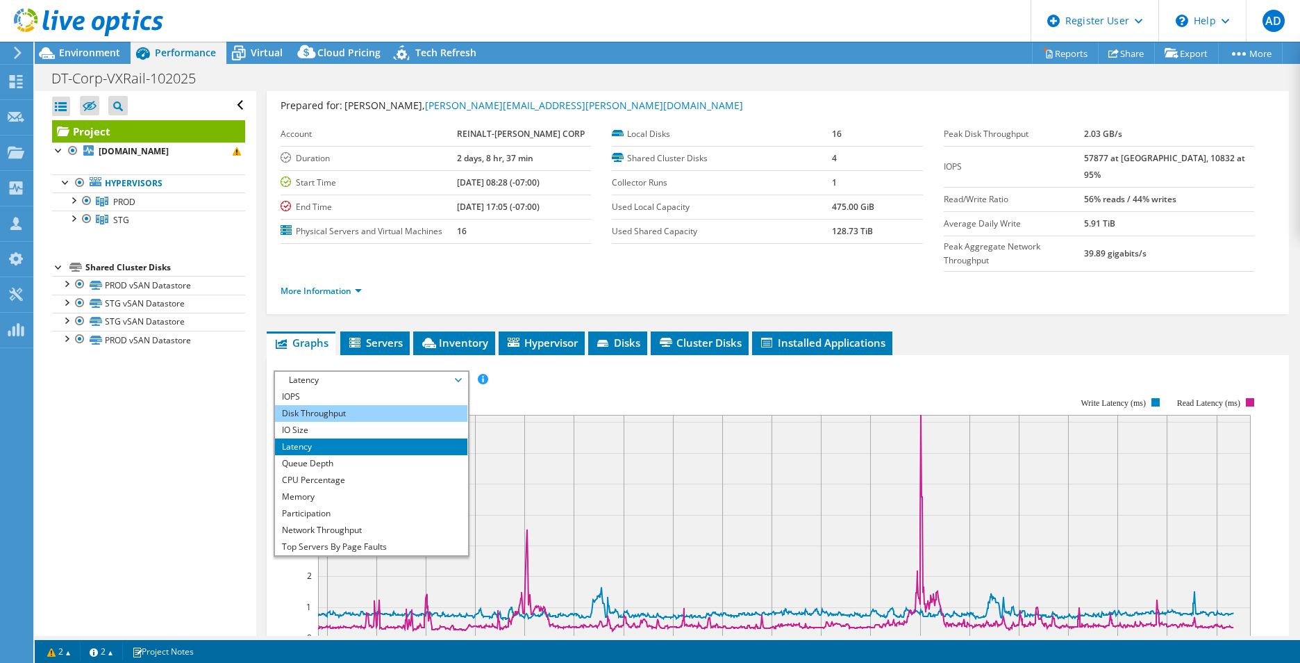
click at [367, 405] on li "Disk Throughput" at bounding box center [371, 413] width 192 height 17
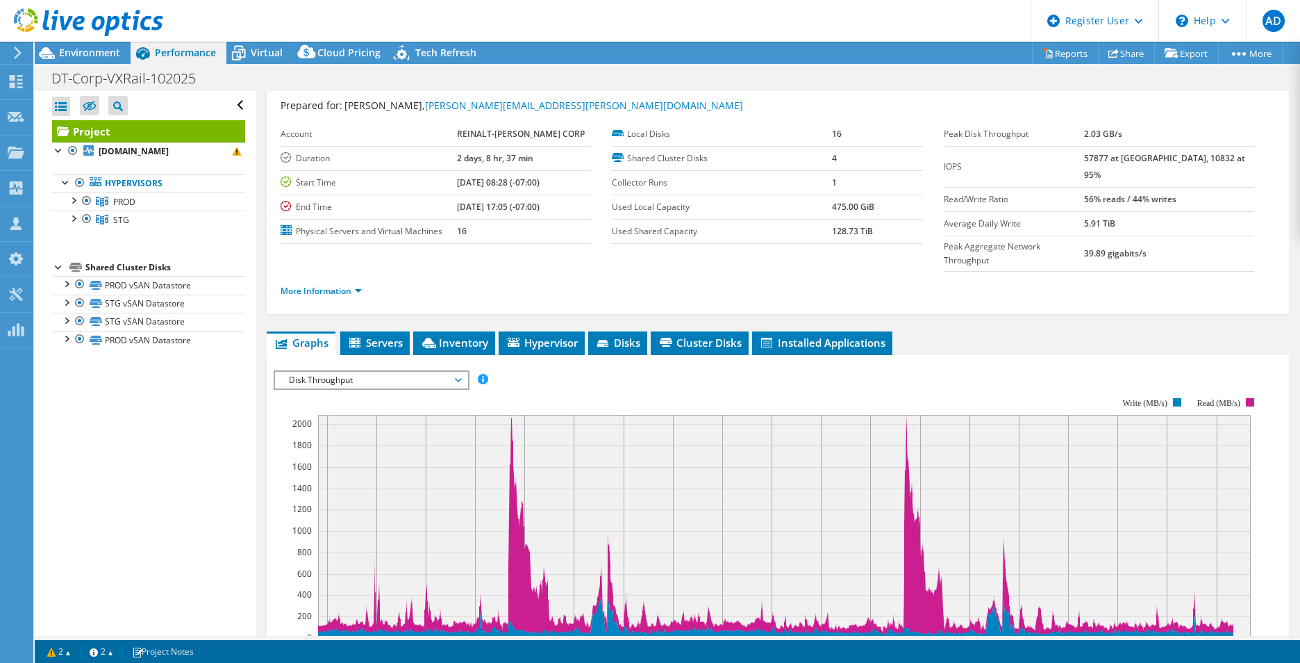
click at [824, 231] on label "Used Shared Capacity" at bounding box center [722, 231] width 220 height 14
click at [972, 280] on ul "More Information" at bounding box center [778, 289] width 994 height 19
click at [113, 59] on div "Environment" at bounding box center [83, 53] width 96 height 22
